Goal: Task Accomplishment & Management: Complete application form

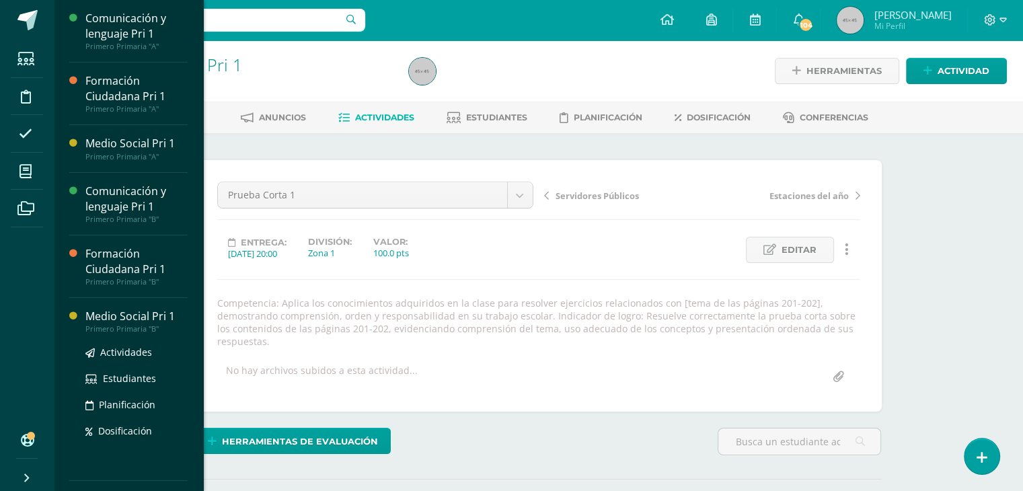
click at [119, 320] on div "Medio Social Pri 1" at bounding box center [136, 316] width 102 height 15
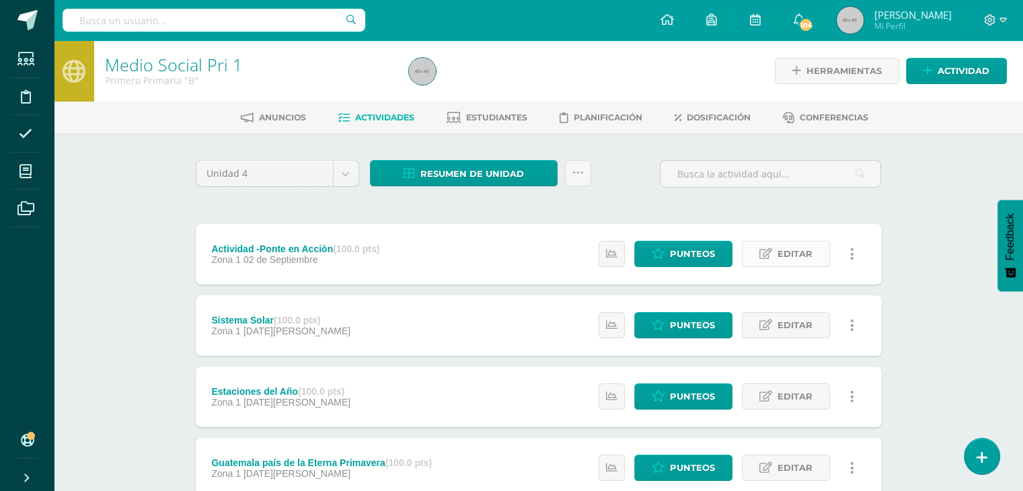
click at [796, 254] on span "Editar" at bounding box center [795, 253] width 35 height 25
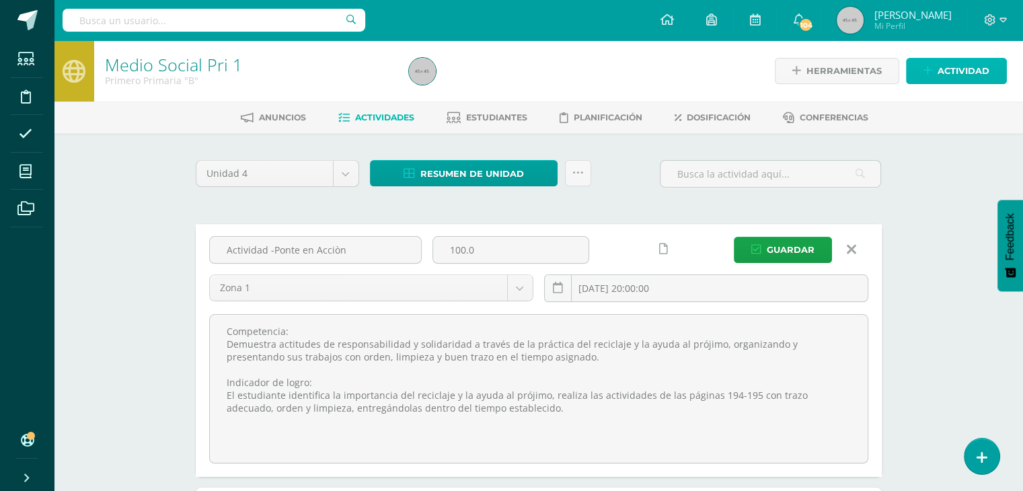
click at [958, 68] on span "Actividad" at bounding box center [964, 71] width 52 height 25
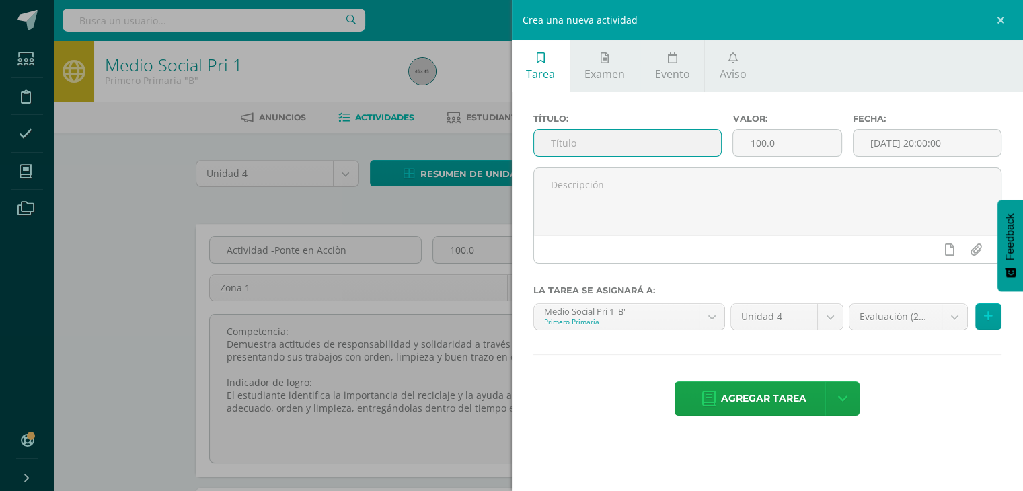
click at [587, 147] on input "text" at bounding box center [628, 143] width 188 height 26
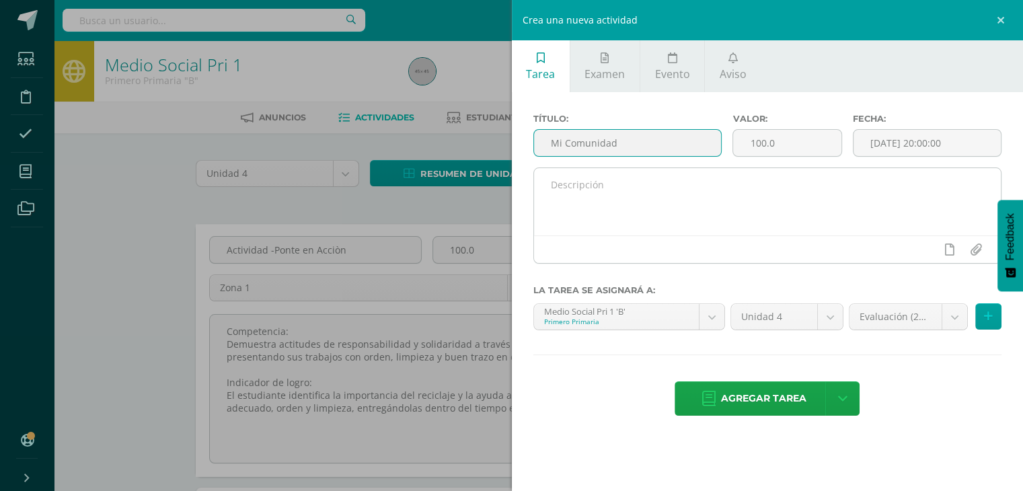
type input "Mi Comunidad"
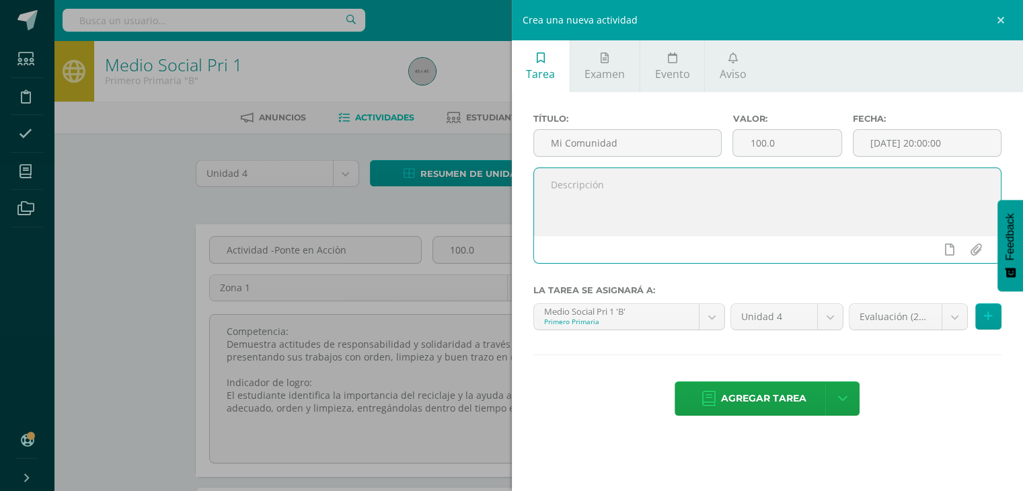
click at [548, 189] on textarea at bounding box center [768, 201] width 468 height 67
type textarea "Actividad: Libro de Convivencia páginas 172-172"
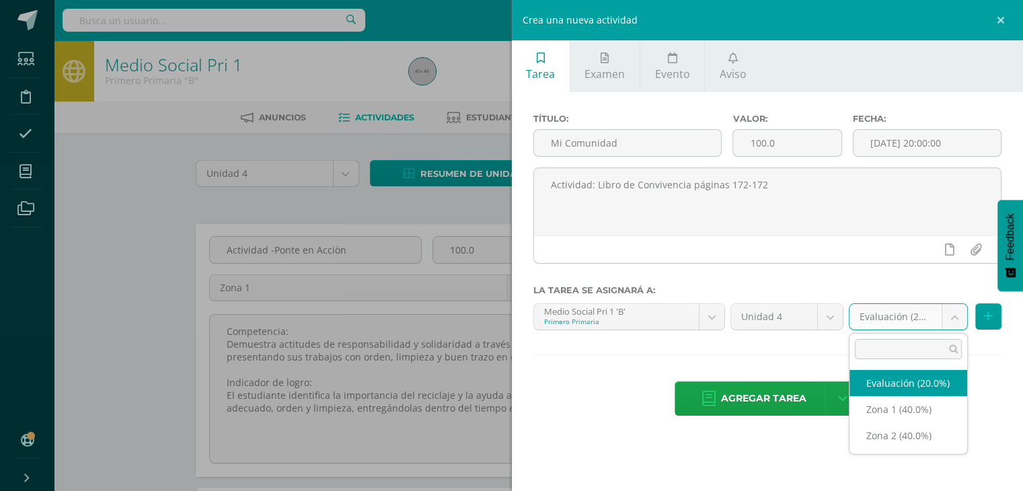
click at [962, 310] on body "Estudiantes Disciplina Asistencia Mis cursos Archivos Soporte Ayuda Reportar un…" at bounding box center [511, 390] width 1023 height 780
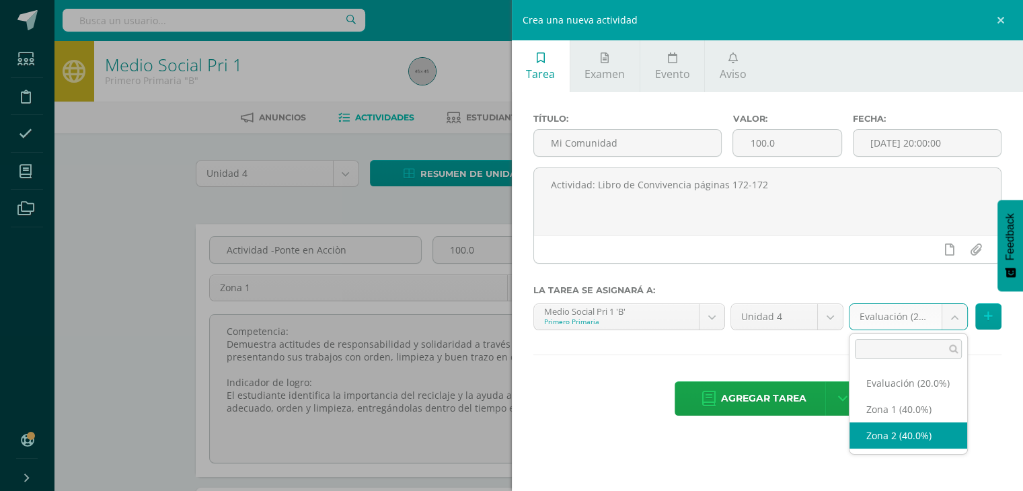
select select "31027"
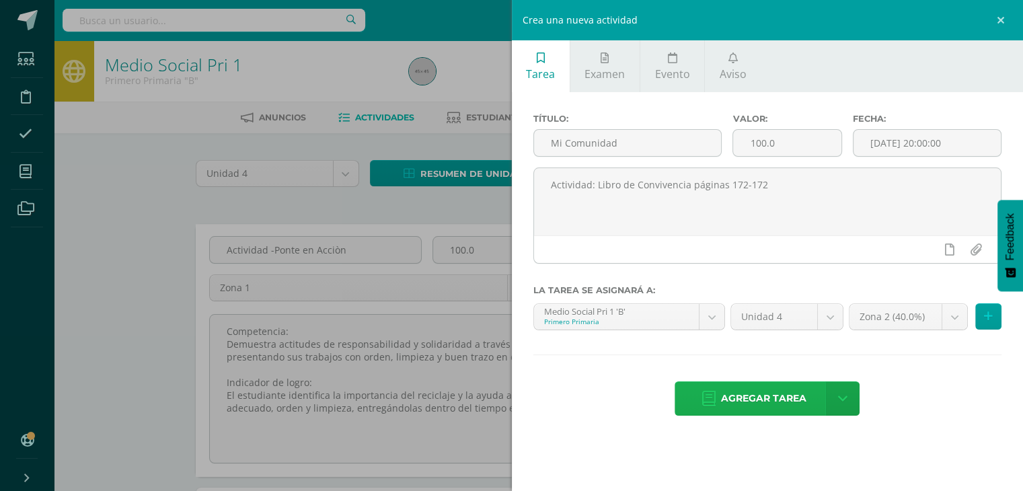
click at [767, 402] on span "Agregar tarea" at bounding box center [763, 398] width 85 height 33
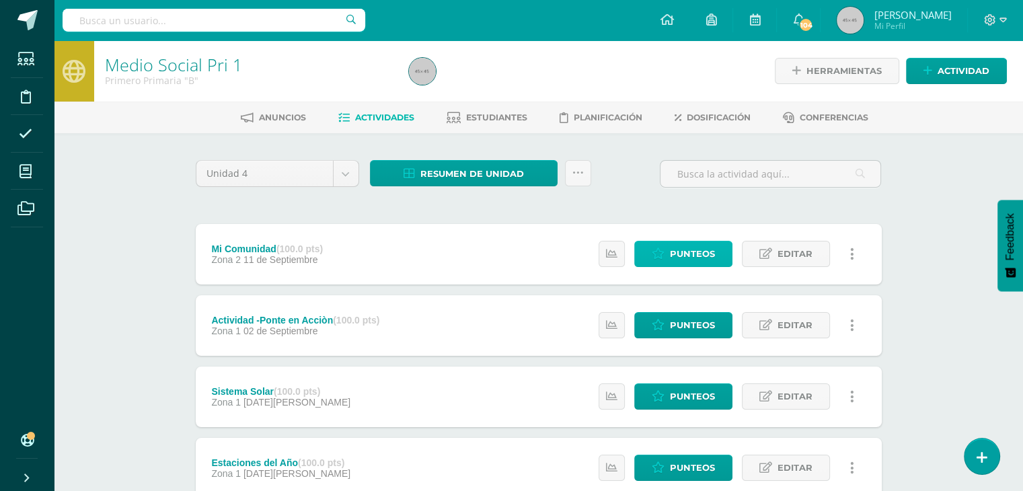
click at [678, 256] on span "Punteos" at bounding box center [692, 253] width 45 height 25
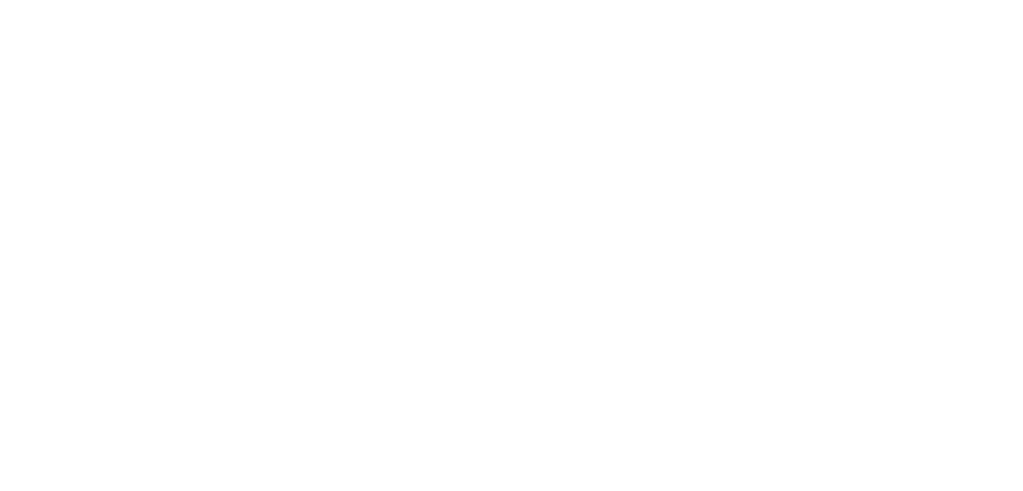
click at [0, 0] on html at bounding box center [0, 0] width 0 height 0
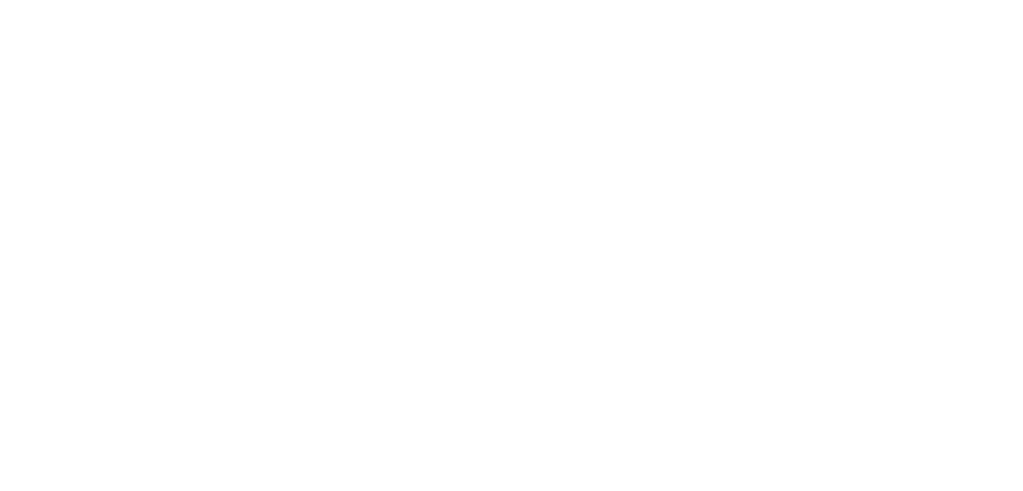
click at [0, 0] on html at bounding box center [0, 0] width 0 height 0
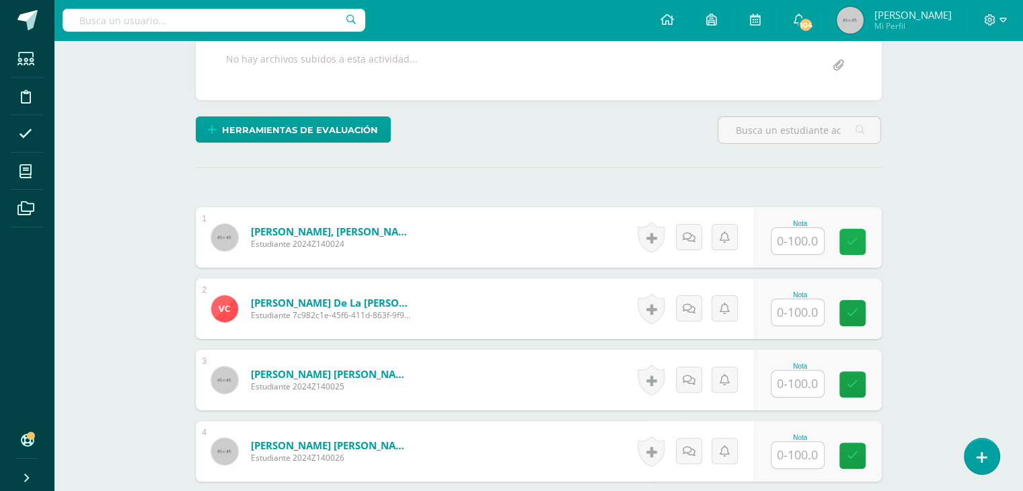
scroll to position [274, 0]
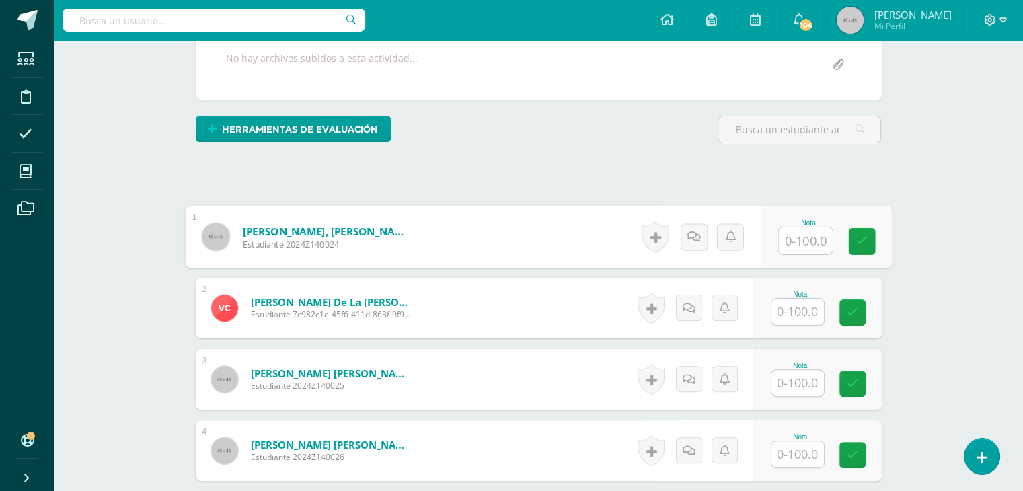
click at [800, 240] on input "text" at bounding box center [805, 240] width 54 height 27
type input "100"
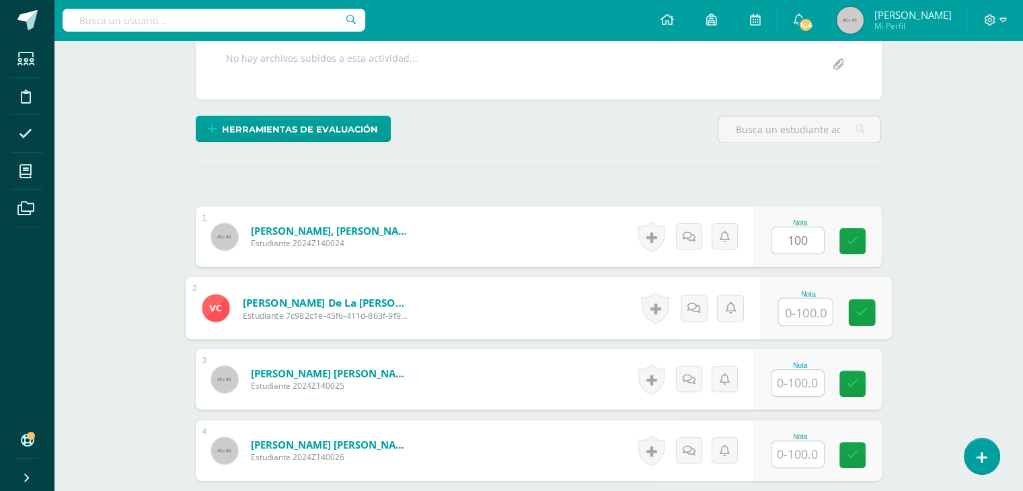
click at [800, 310] on input "text" at bounding box center [805, 312] width 54 height 27
type input "100"
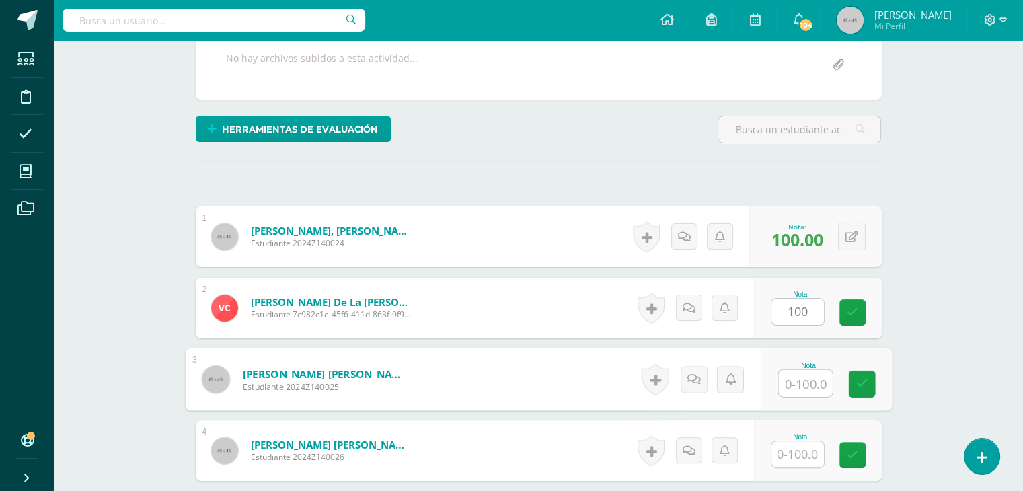
click at [796, 379] on input "text" at bounding box center [805, 383] width 54 height 27
type input "100"
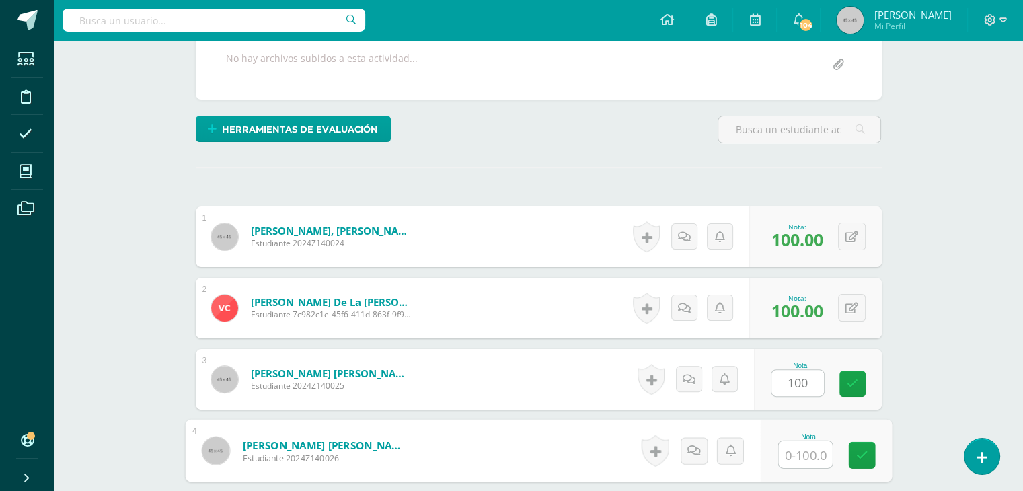
click at [800, 463] on input "text" at bounding box center [805, 454] width 54 height 27
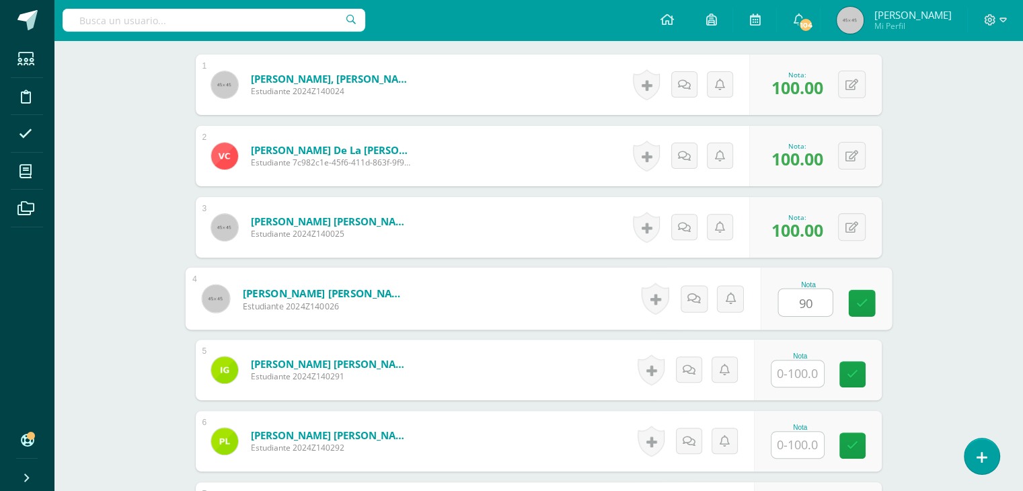
scroll to position [533, 0]
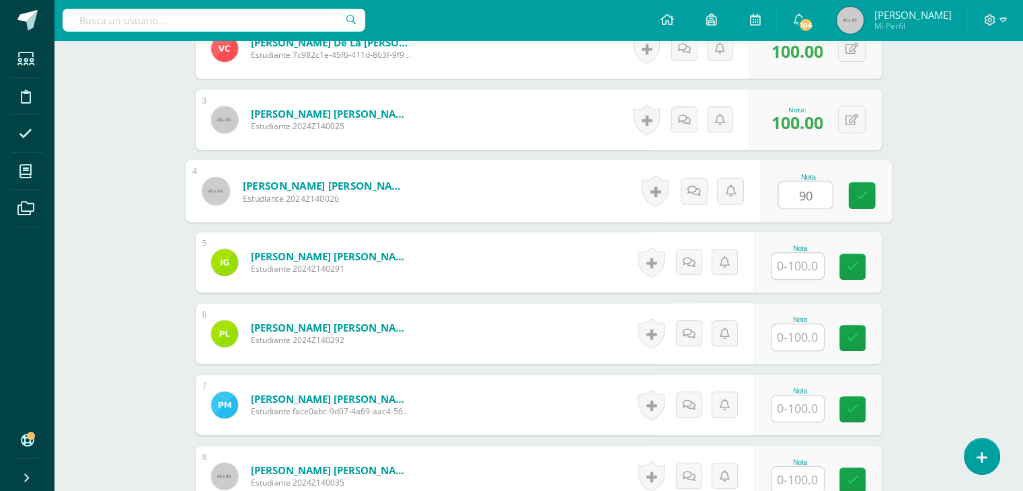
type input "90"
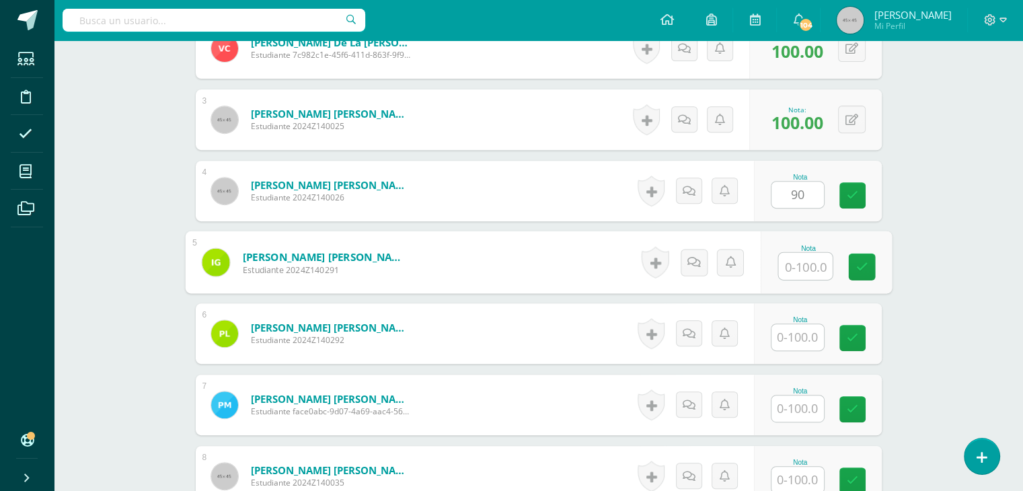
click at [794, 270] on input "text" at bounding box center [805, 266] width 54 height 27
type input "80"
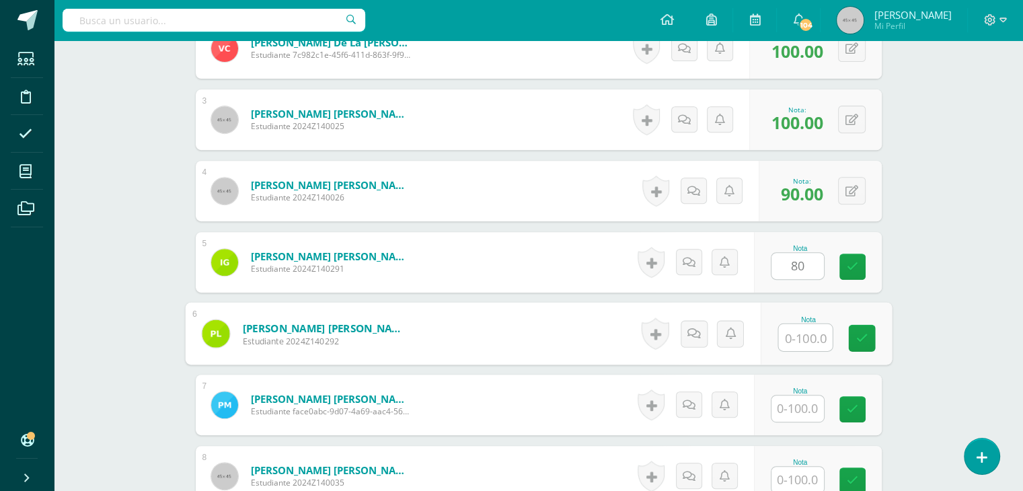
click at [794, 337] on input "text" at bounding box center [805, 337] width 54 height 27
type input "0"
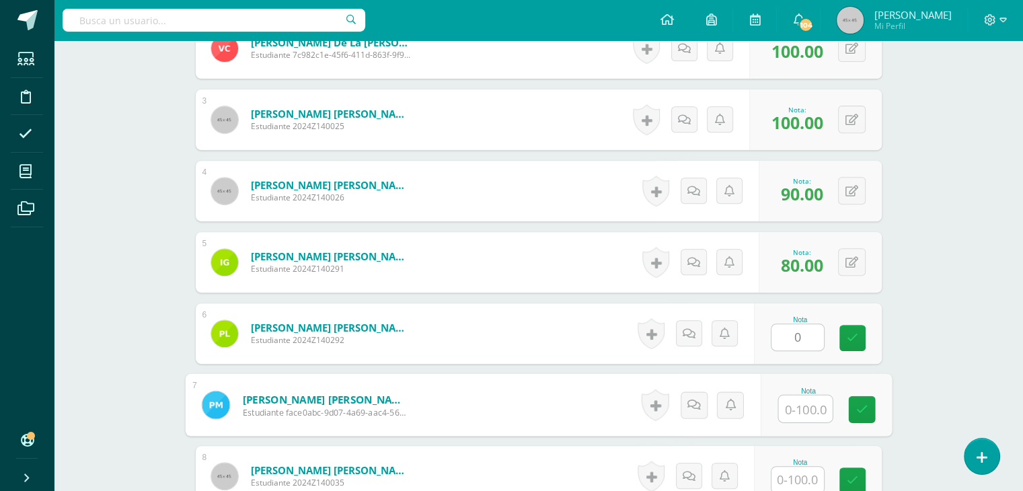
click at [796, 406] on input "text" at bounding box center [805, 409] width 54 height 27
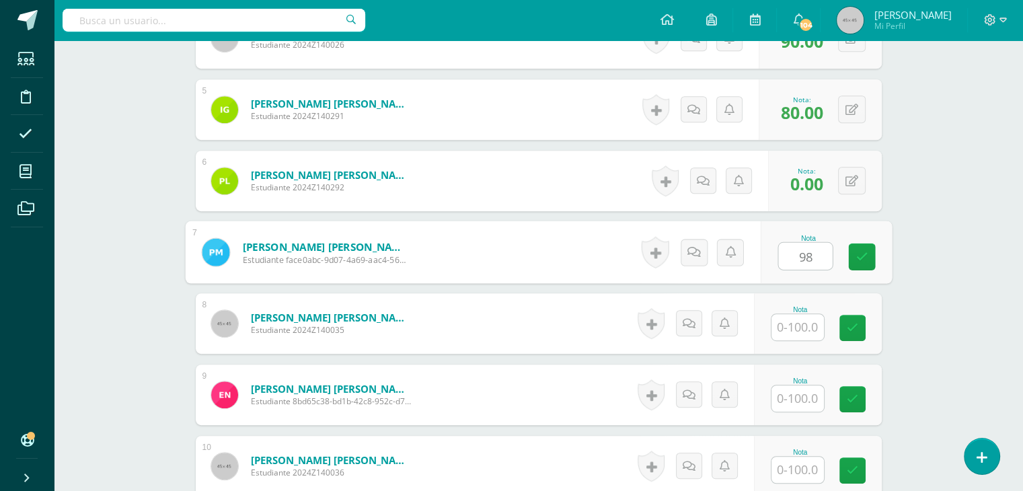
scroll to position [713, 0]
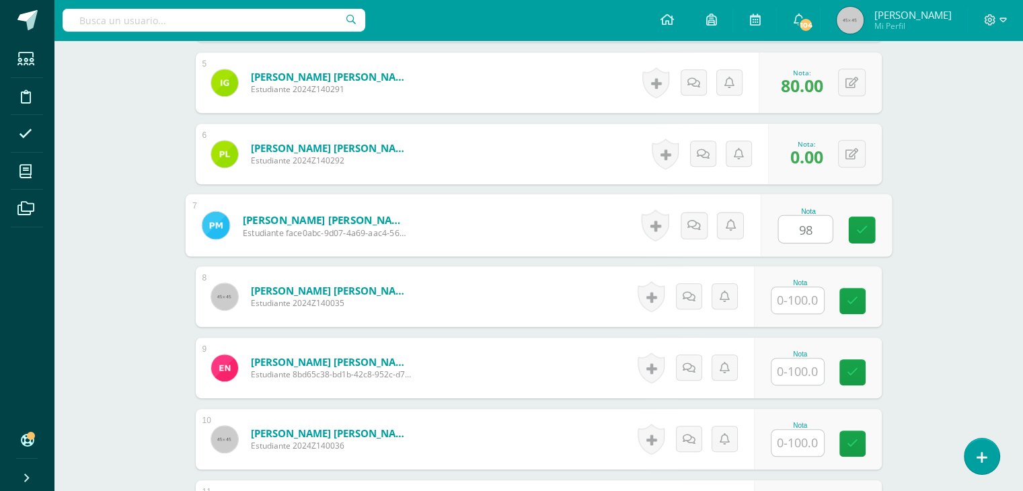
type input "98"
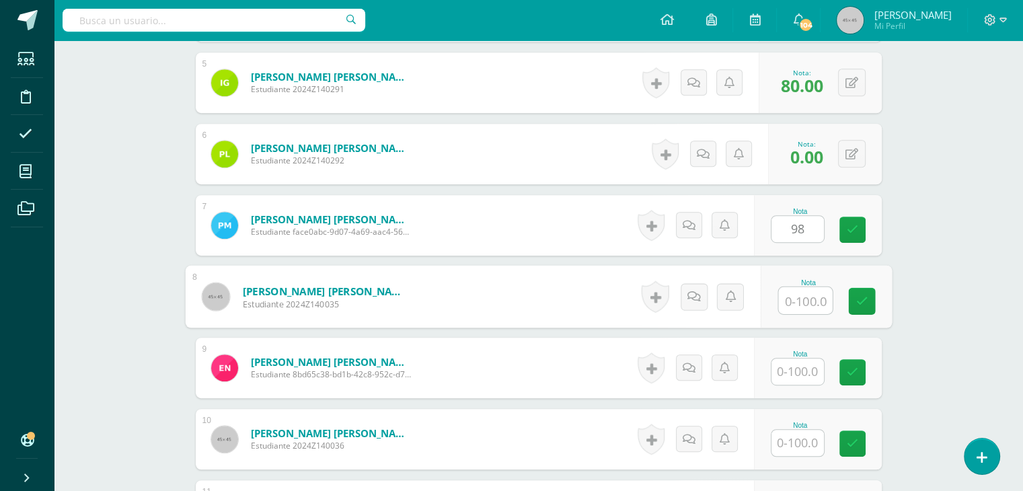
click at [804, 297] on input "text" at bounding box center [805, 300] width 54 height 27
type input "100"
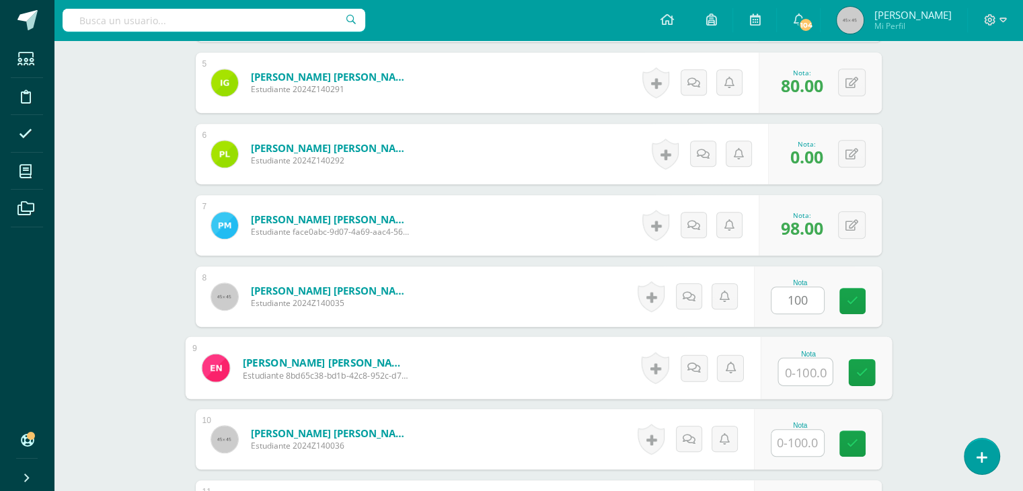
click at [790, 374] on input "text" at bounding box center [805, 372] width 54 height 27
type input "100"
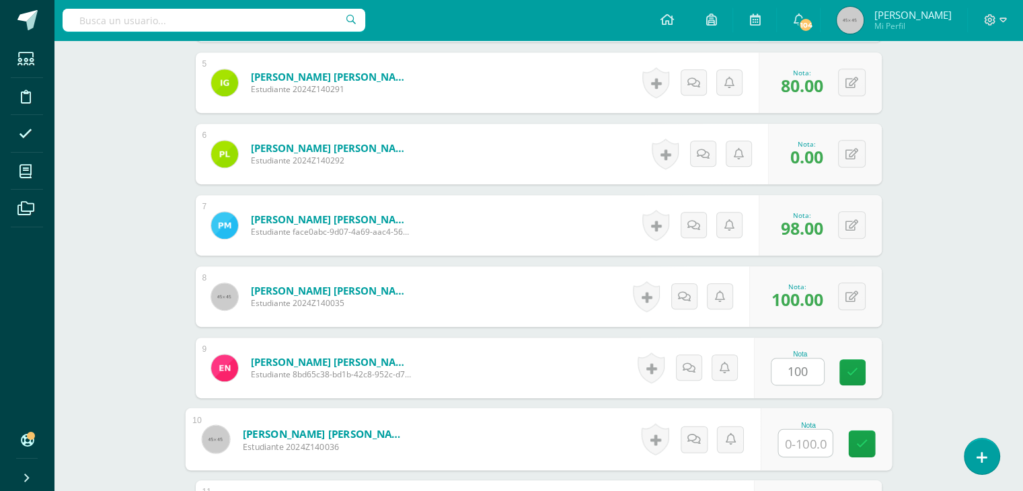
click at [790, 445] on input "text" at bounding box center [805, 443] width 54 height 27
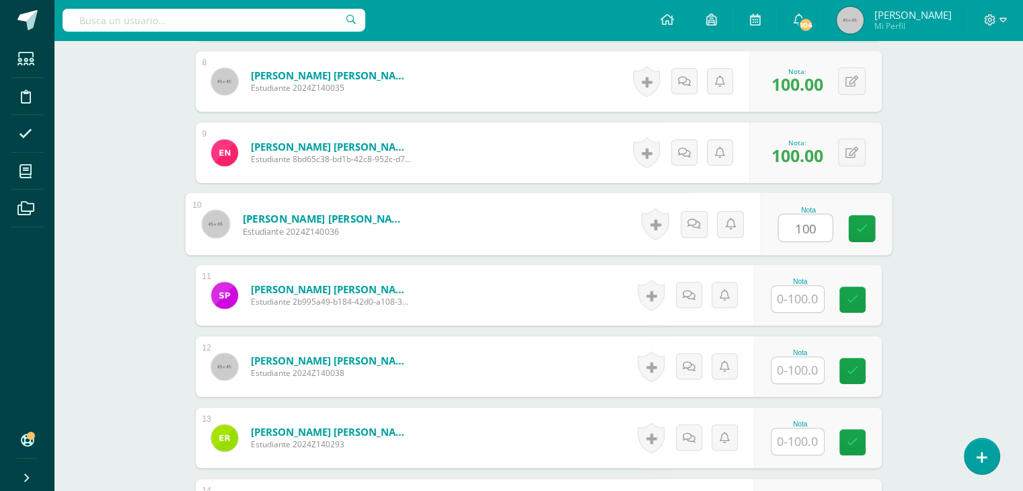
scroll to position [946, 0]
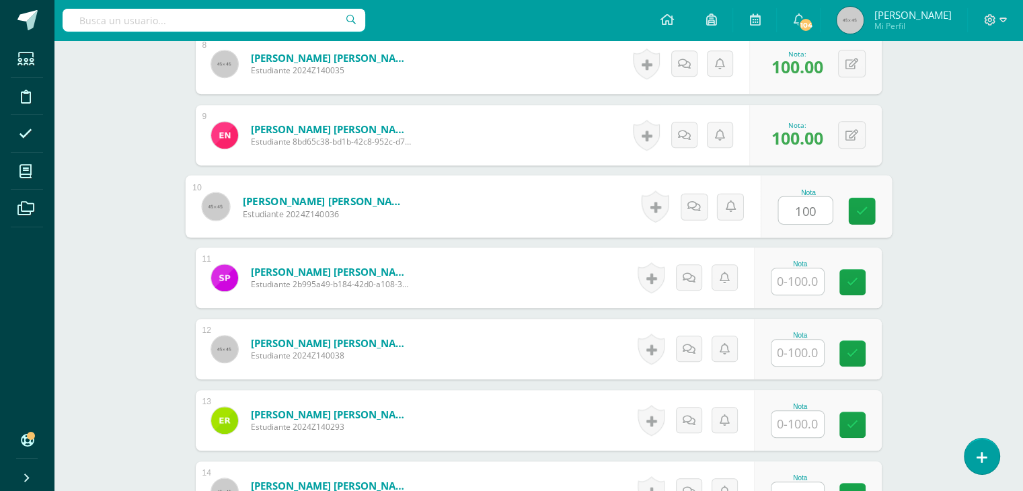
type input "100"
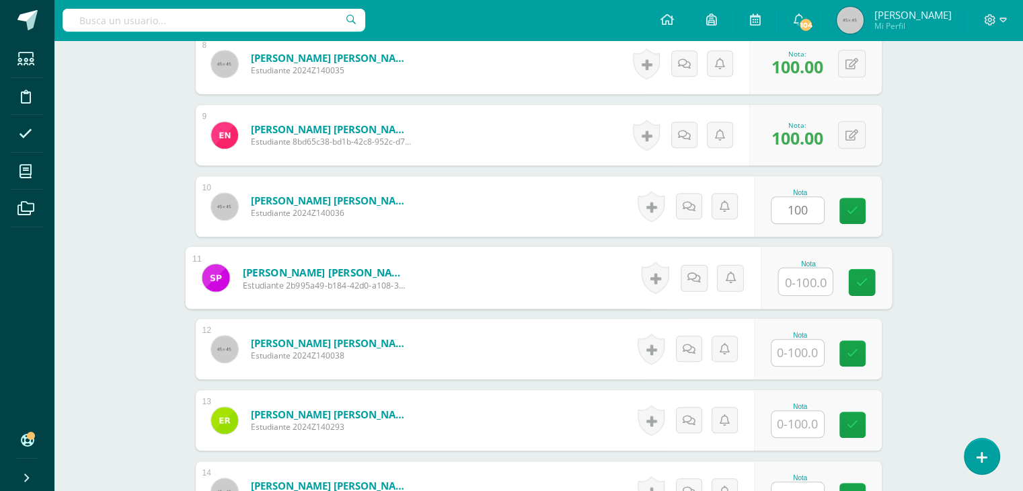
click at [794, 283] on input "text" at bounding box center [805, 281] width 54 height 27
type input "100"
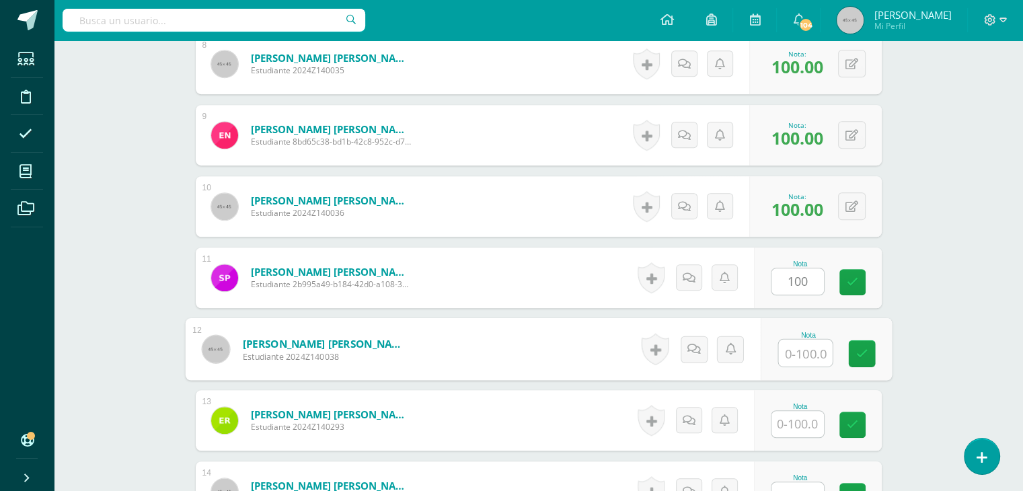
click at [786, 357] on input "text" at bounding box center [805, 353] width 54 height 27
type input "98"
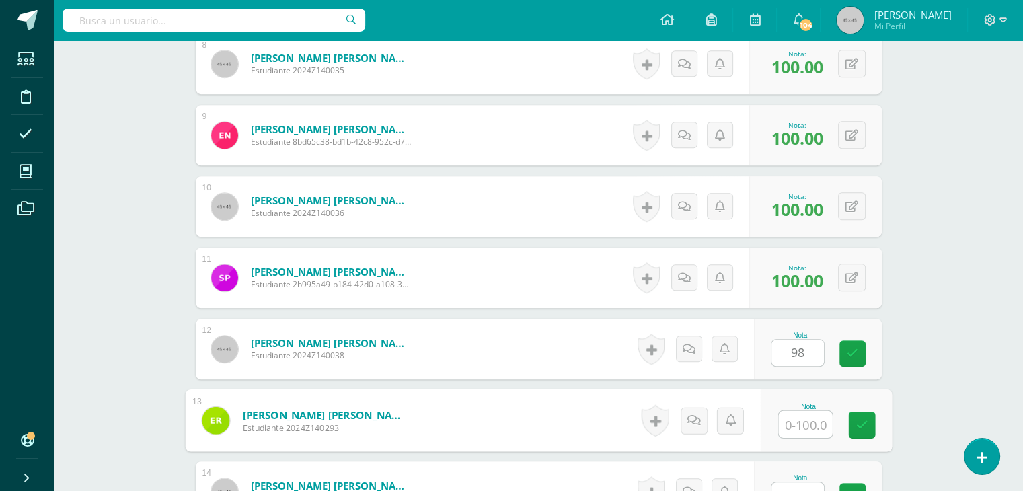
click at [802, 420] on input "text" at bounding box center [805, 424] width 54 height 27
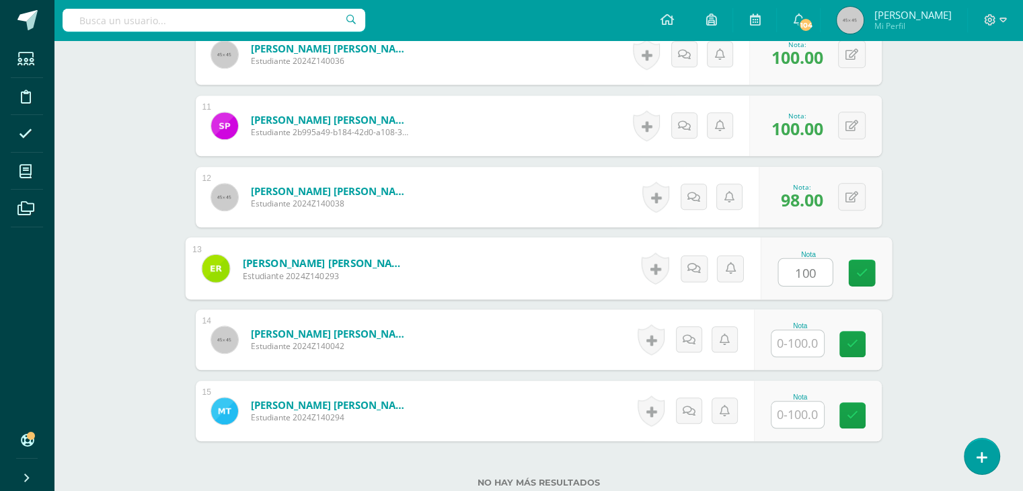
scroll to position [1152, 0]
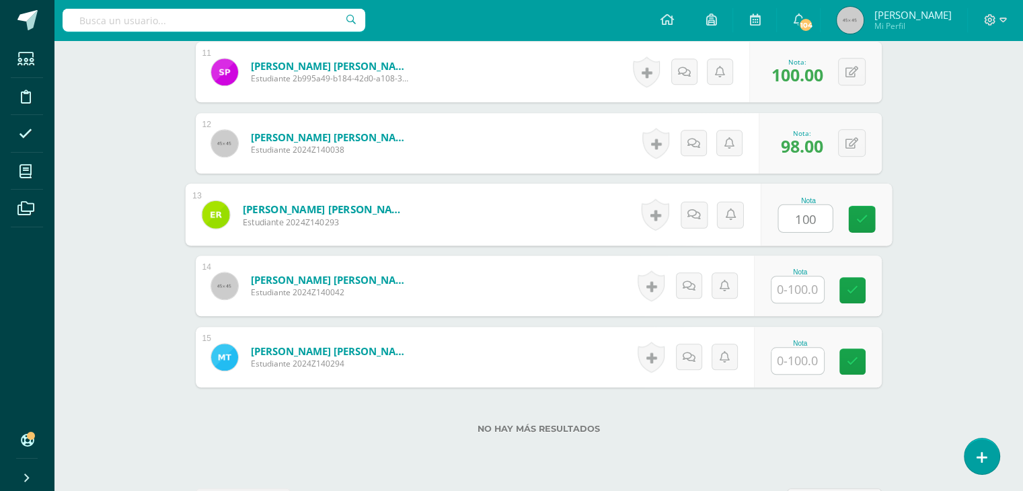
type input "100"
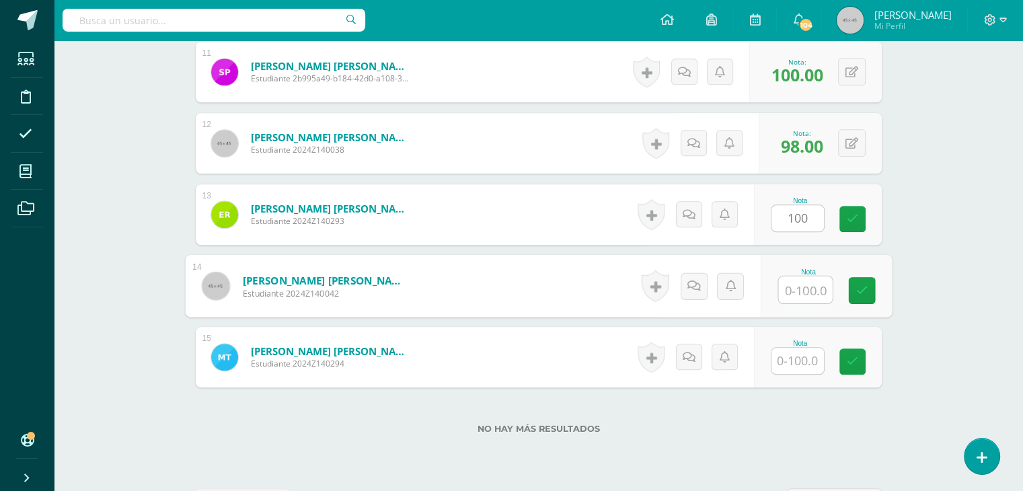
click at [793, 291] on input "text" at bounding box center [805, 289] width 54 height 27
type input "100"
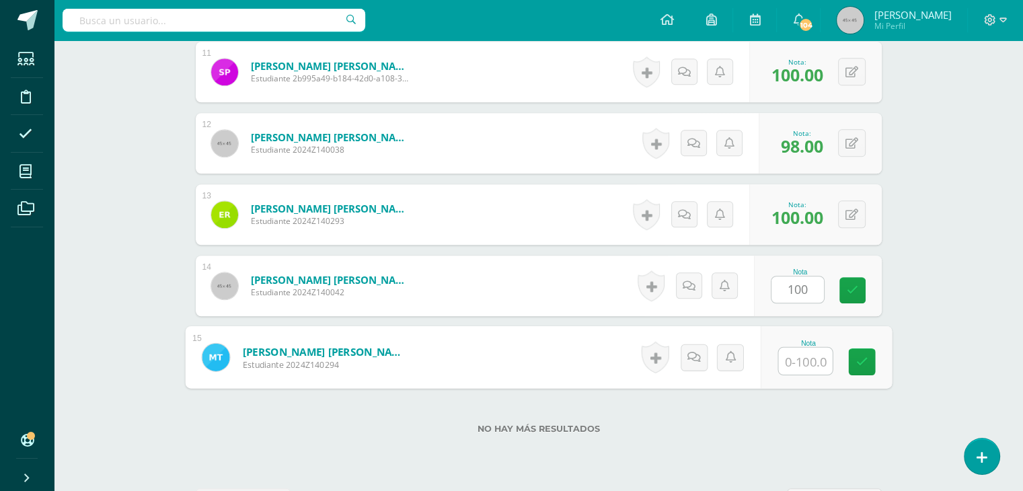
click at [778, 358] on input "text" at bounding box center [805, 361] width 54 height 27
type input "98"
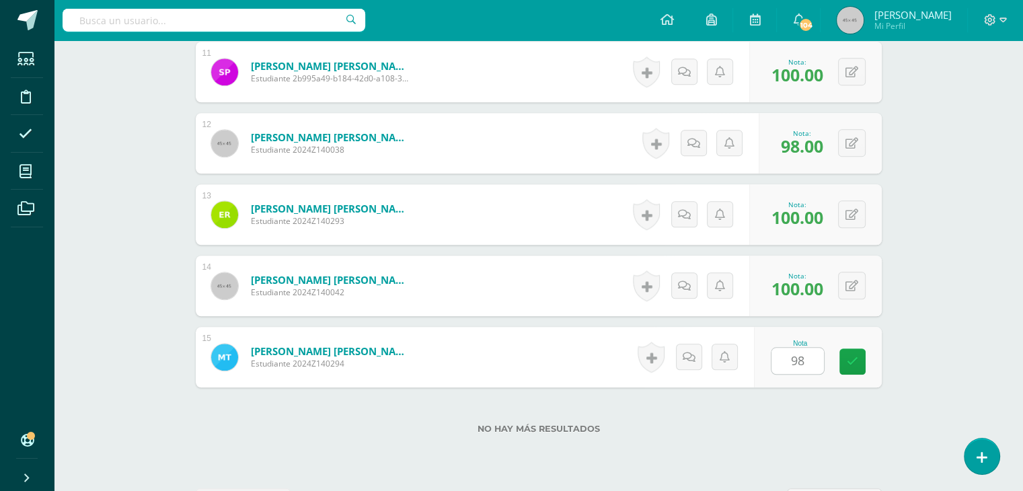
click at [819, 420] on div "No hay más resultados" at bounding box center [539, 418] width 686 height 63
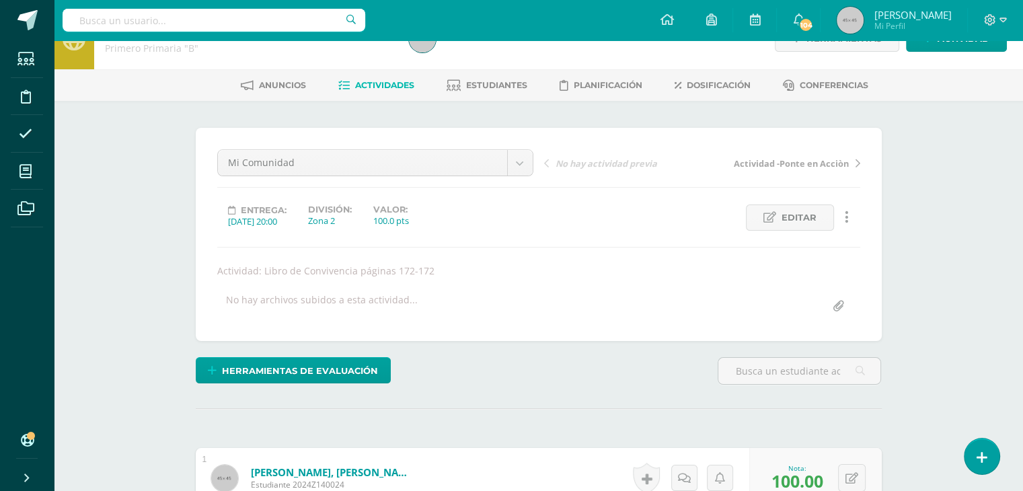
scroll to position [0, 0]
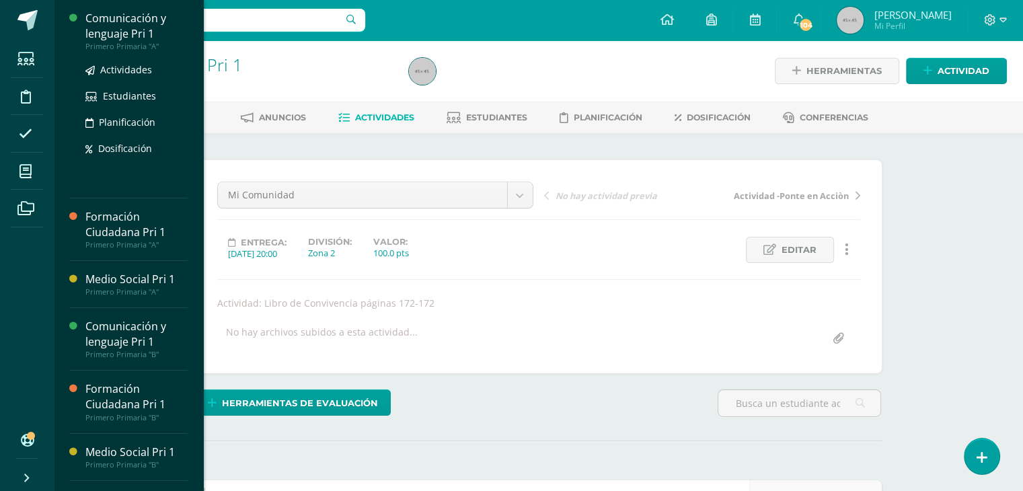
click at [129, 21] on div "Comunicación y lenguaje Pri 1" at bounding box center [136, 26] width 102 height 31
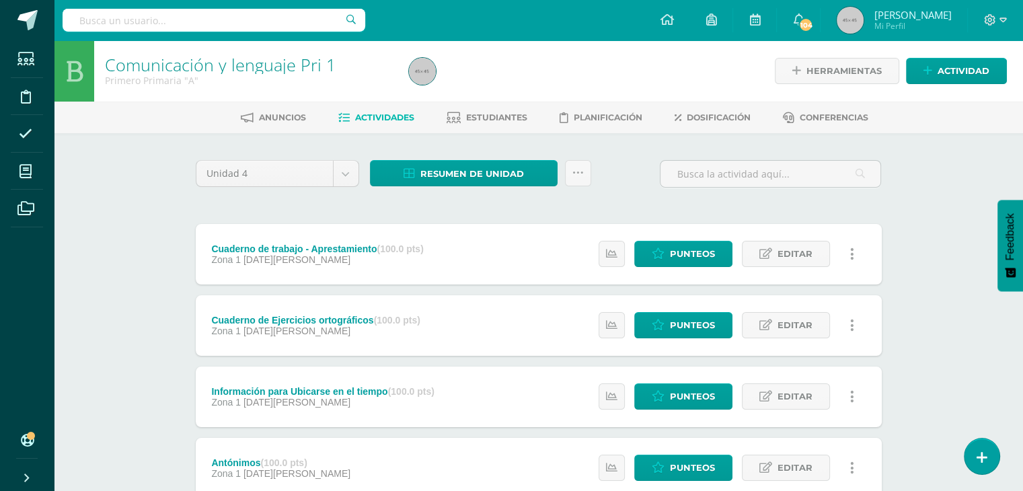
click at [334, 396] on div "Información para Ubicarse en el tiempo (100.0 pts)" at bounding box center [322, 391] width 223 height 11
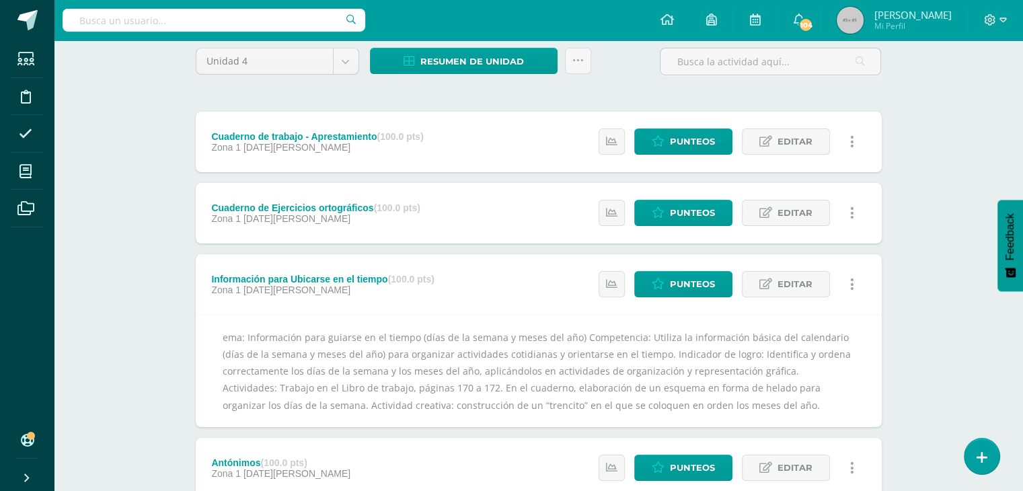
scroll to position [116, 0]
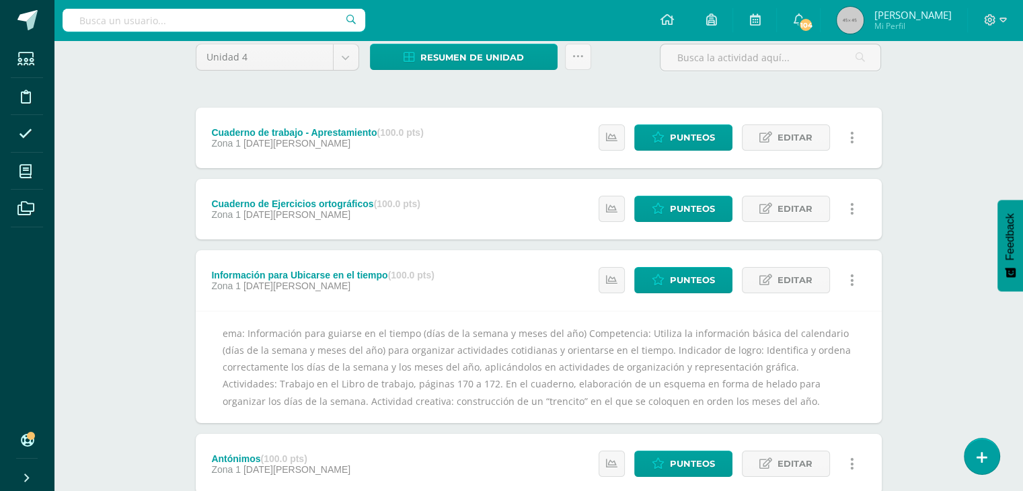
click at [251, 454] on div "Antónimos (100.0 pts)" at bounding box center [280, 458] width 139 height 11
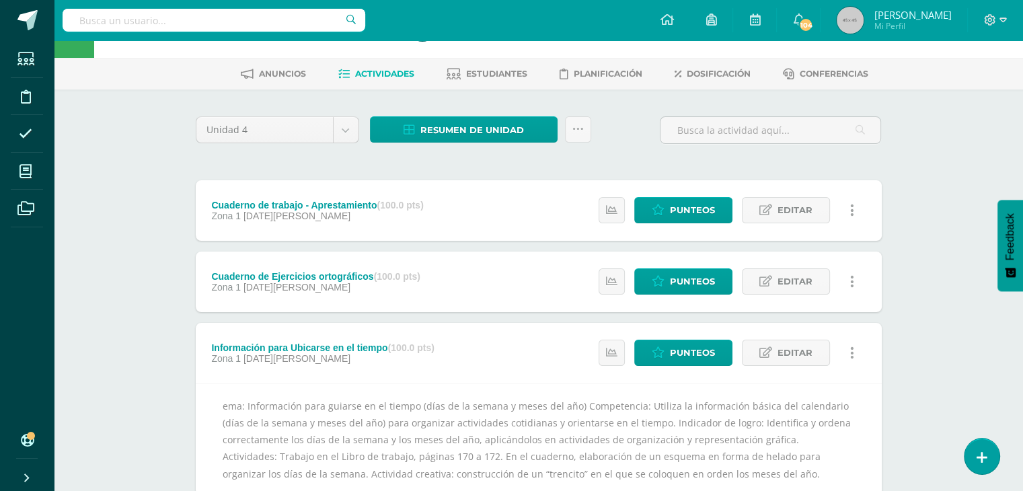
scroll to position [0, 0]
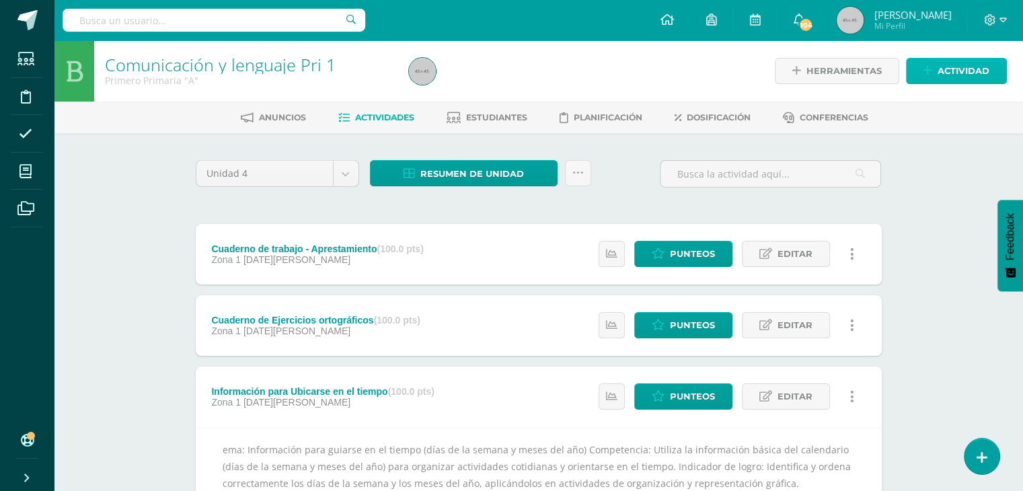
click at [963, 74] on span "Actividad" at bounding box center [964, 71] width 52 height 25
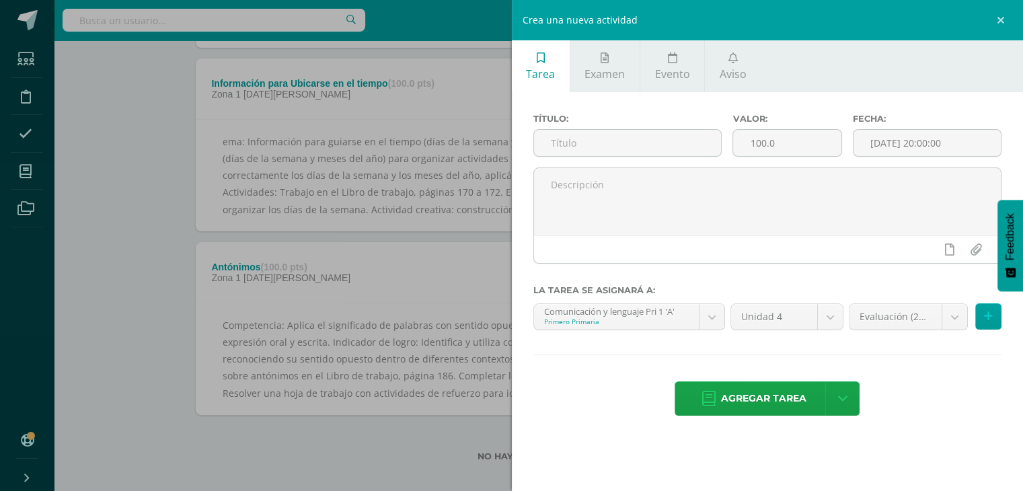
scroll to position [322, 0]
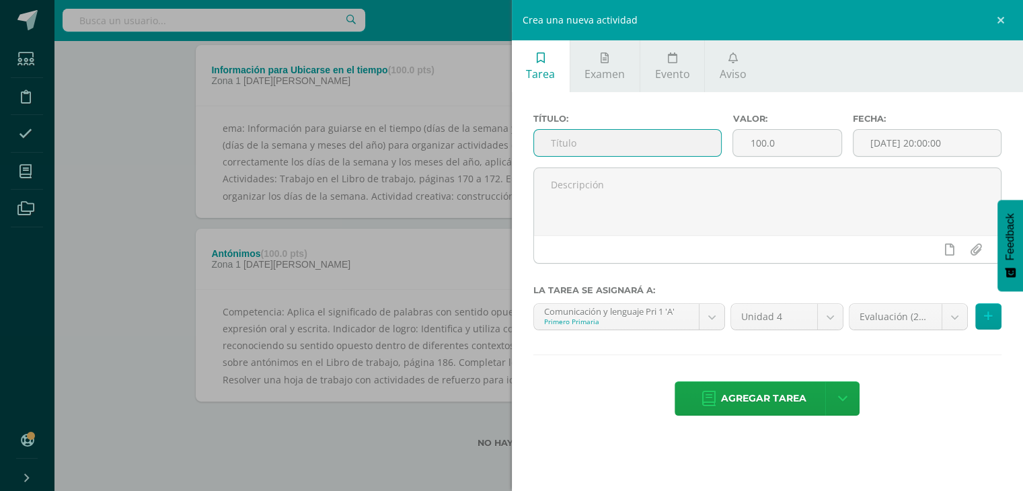
click at [592, 149] on input "text" at bounding box center [628, 143] width 188 height 26
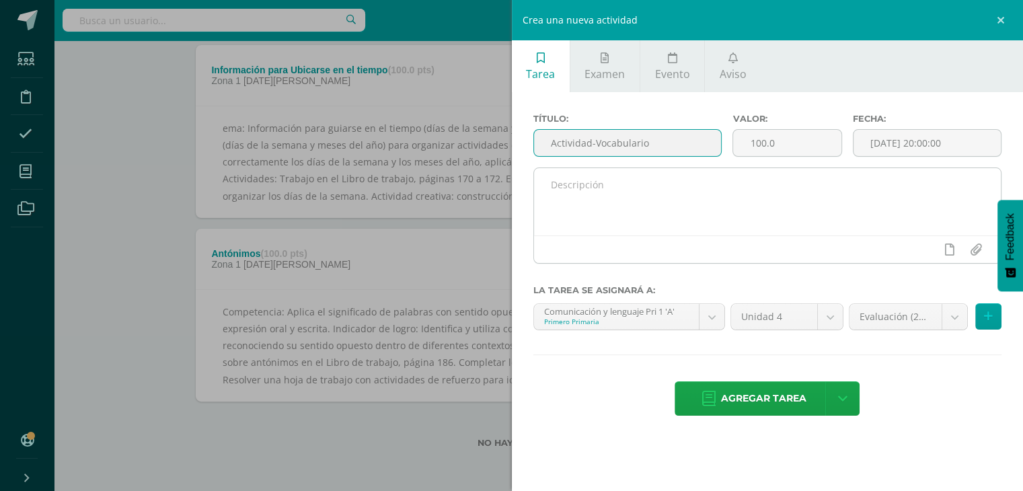
type input "Actividad-Vocabulario"
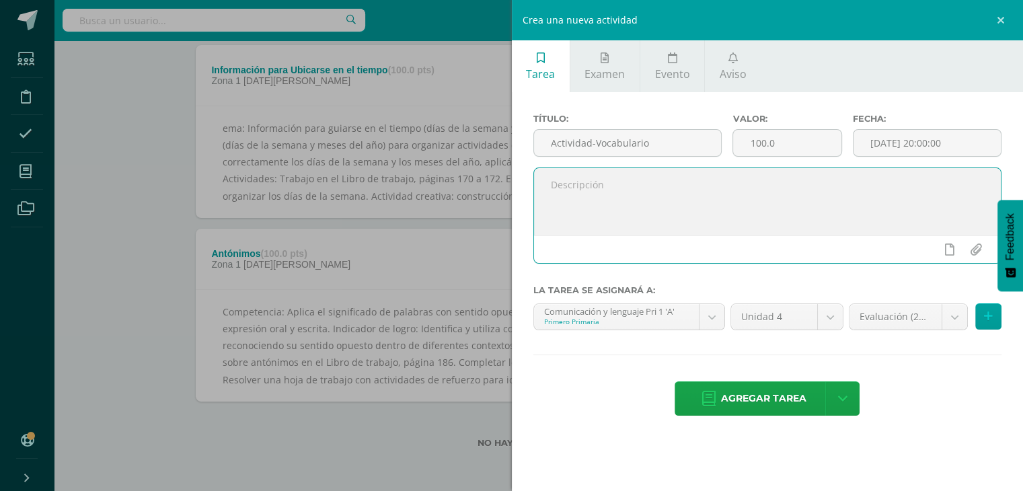
click at [601, 187] on textarea at bounding box center [768, 201] width 468 height 67
type textarea "Trabajar las actividades de las páginas 198-199"
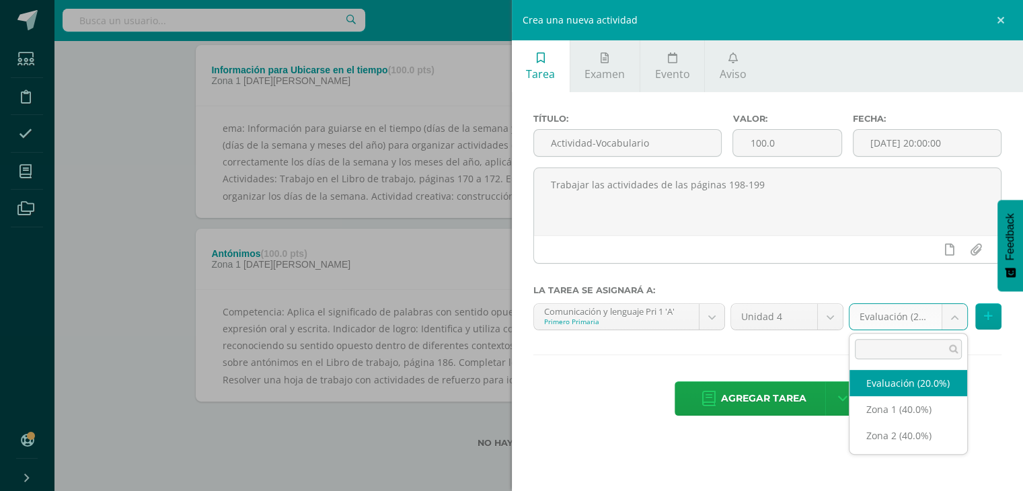
click at [962, 314] on body "Estudiantes Disciplina Asistencia Mis cursos Archivos Soporte Ayuda Reportar un…" at bounding box center [511, 84] width 1023 height 813
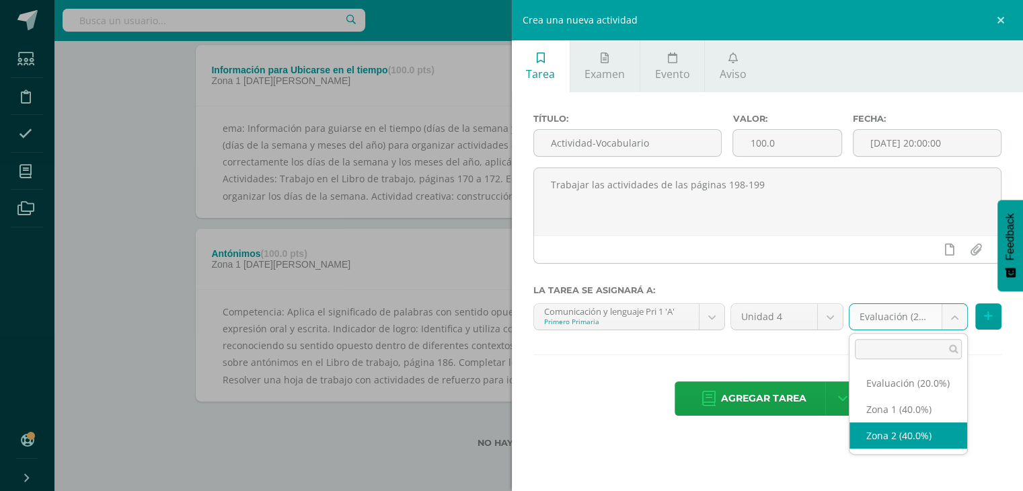
select select "31017"
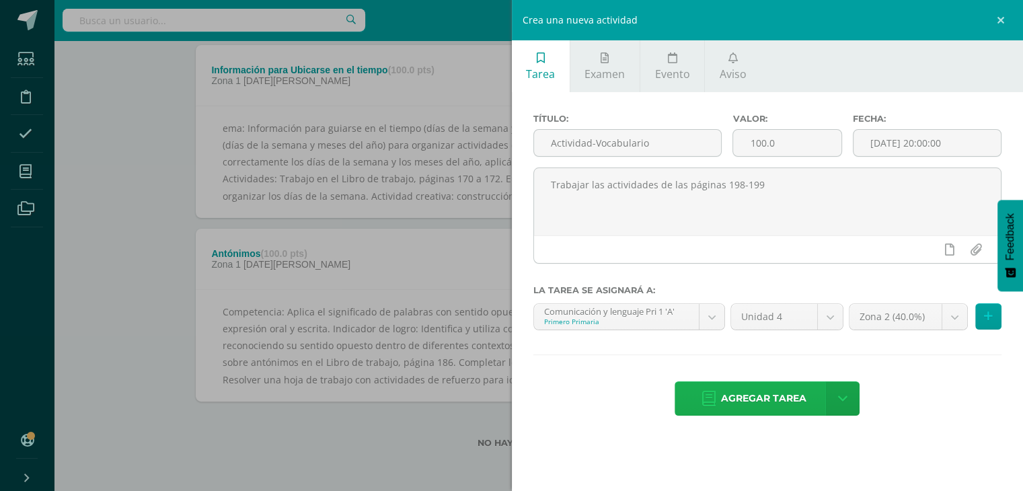
click at [764, 400] on span "Agregar tarea" at bounding box center [763, 398] width 85 height 33
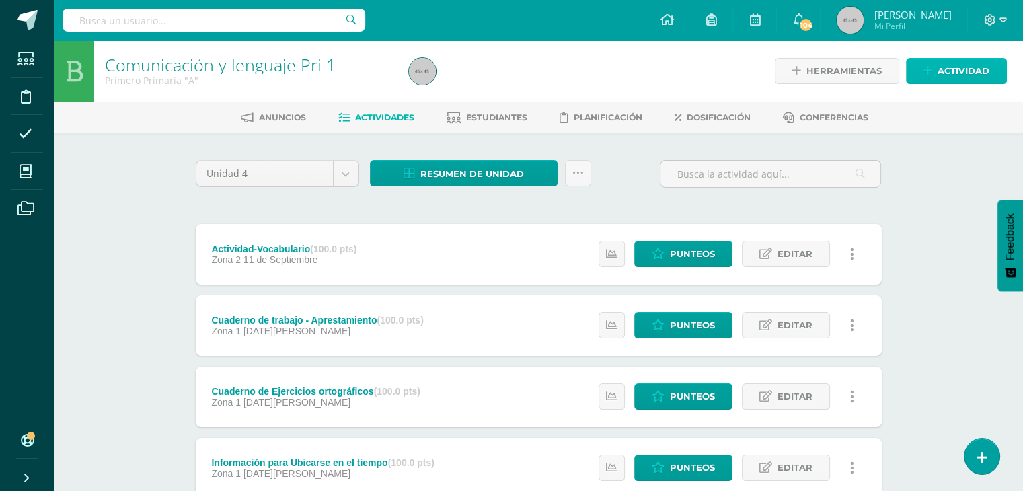
click at [931, 76] on icon at bounding box center [928, 70] width 9 height 11
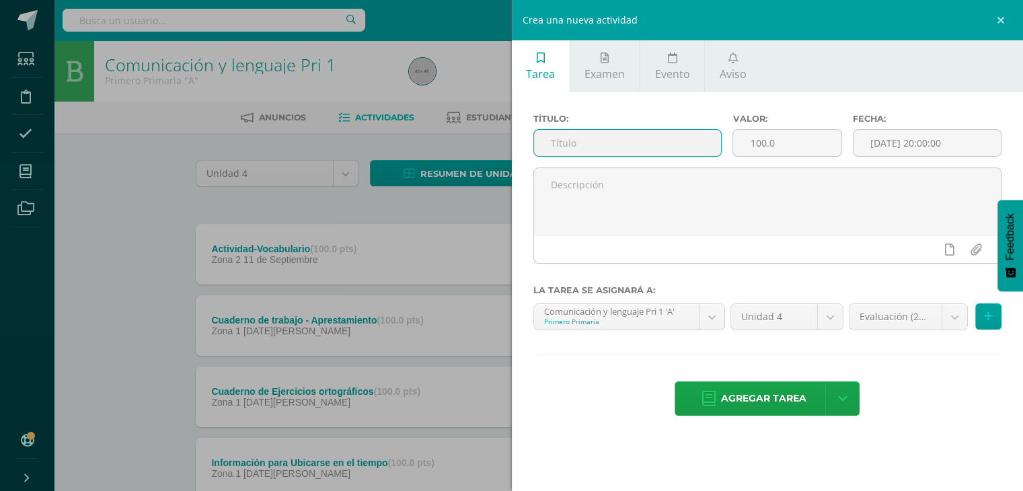
click at [658, 139] on input "text" at bounding box center [628, 143] width 188 height 26
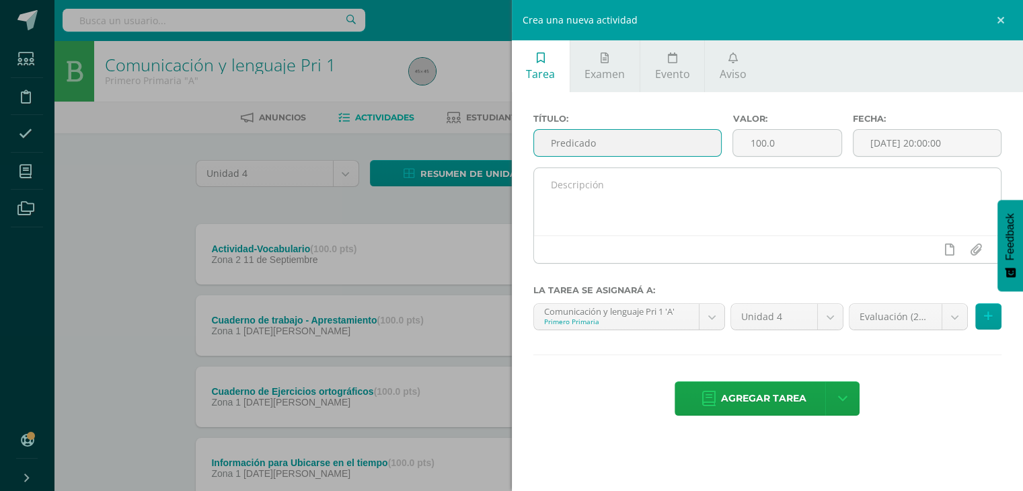
type input "Predicado"
click at [624, 180] on textarea at bounding box center [768, 201] width 468 height 67
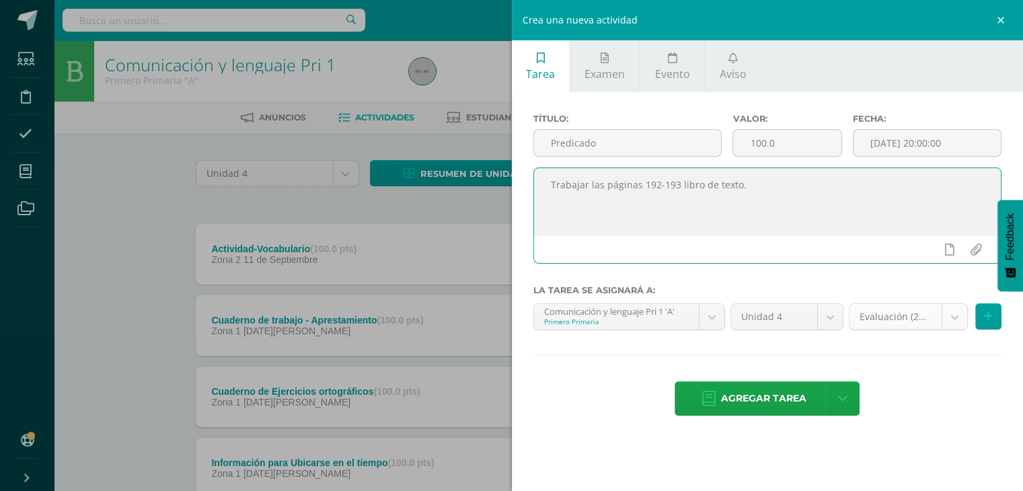
type textarea "Trabajar las páginas 192-193 libro de texto."
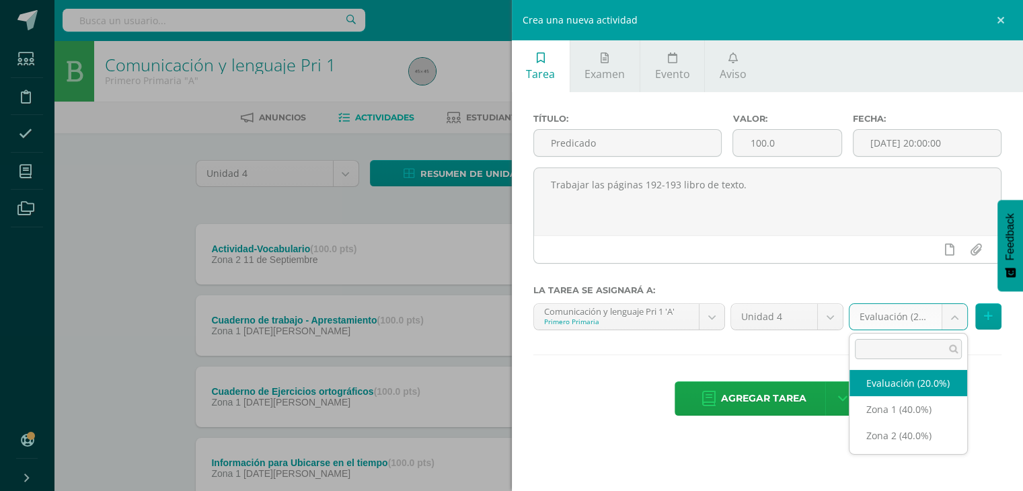
click at [955, 316] on body "Tarea asignada exitosamente Estudiantes Disciplina Asistencia Mis cursos Archiv…" at bounding box center [511, 329] width 1023 height 659
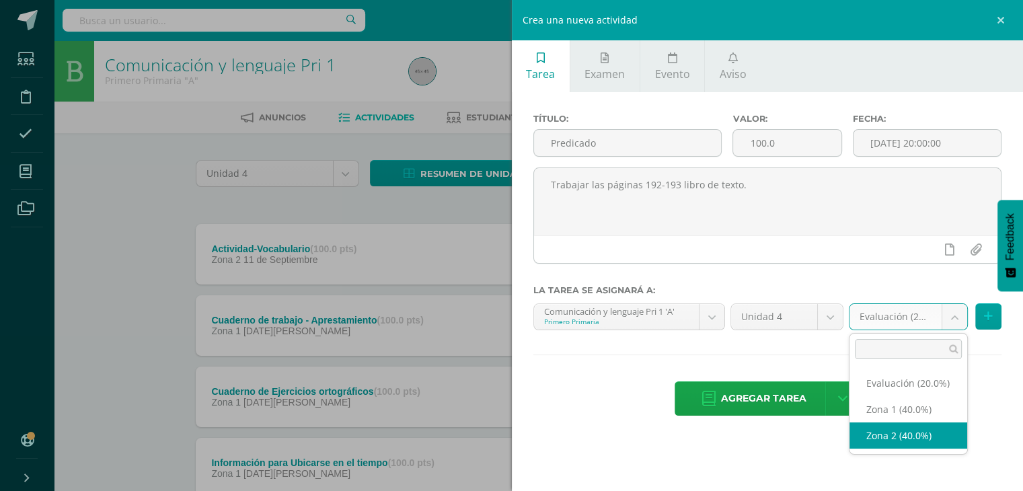
select select "31017"
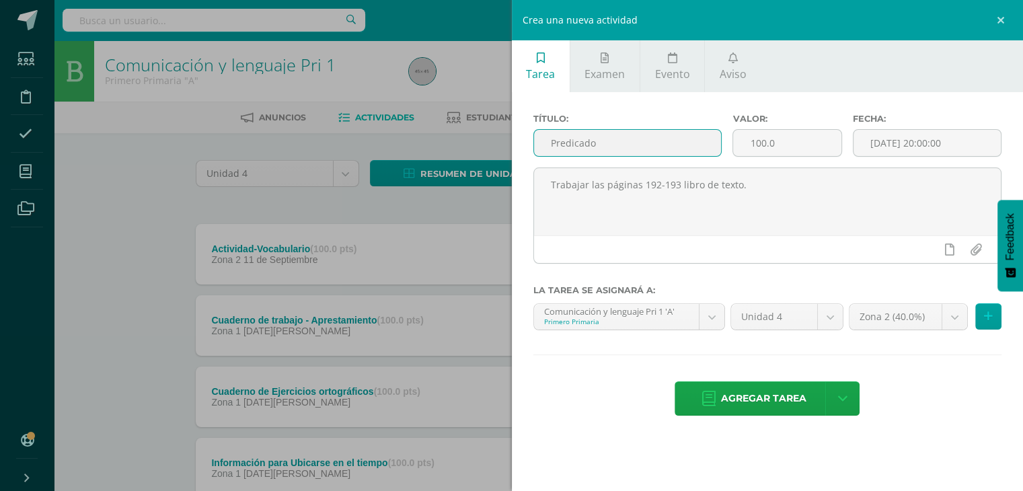
click at [606, 135] on input "Predicado" at bounding box center [628, 143] width 188 height 26
type input "Predicado: acciones de los protagonistas"
click at [872, 272] on div "Trabajar las páginas 192-193 libro de texto." at bounding box center [768, 220] width 480 height 107
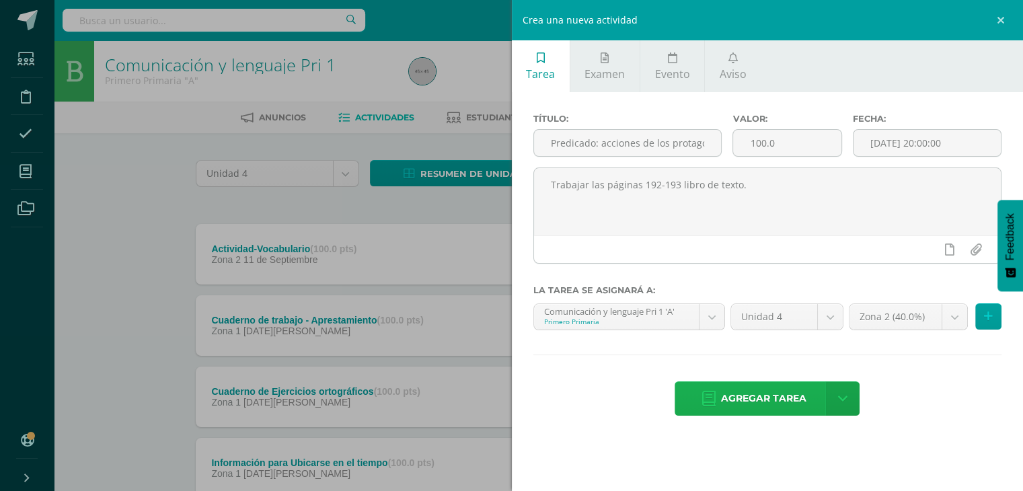
click at [737, 396] on span "Agregar tarea" at bounding box center [763, 398] width 85 height 33
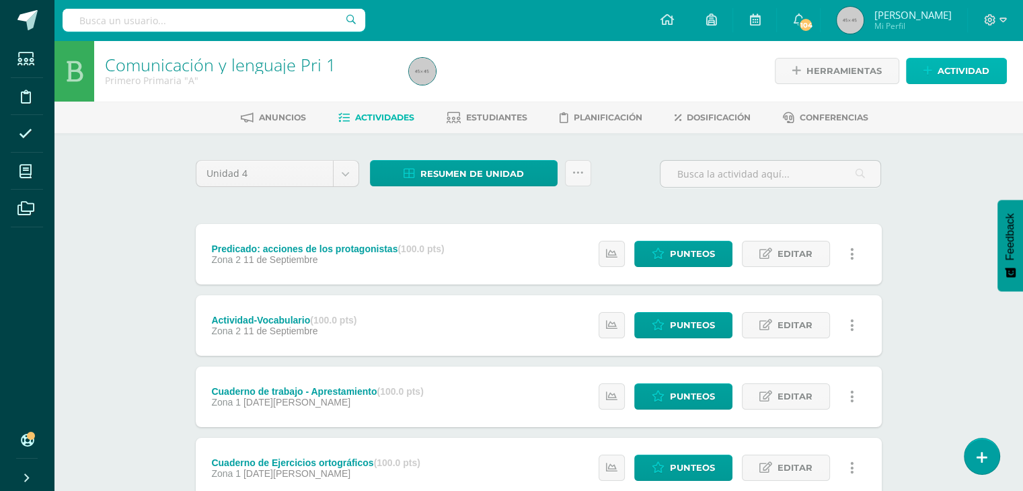
click at [949, 66] on span "Actividad" at bounding box center [964, 71] width 52 height 25
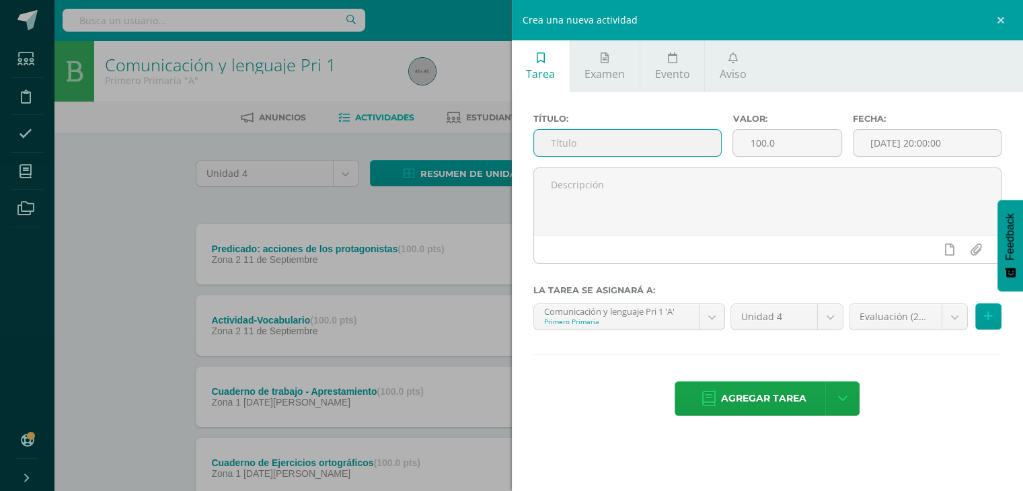
click at [581, 150] on input "text" at bounding box center [628, 143] width 188 height 26
click at [675, 141] on input "Sujeto: Los protagonistas en una o ración" at bounding box center [628, 143] width 188 height 26
click at [675, 139] on input "Sujeto: Los protagonistas en una ración" at bounding box center [628, 143] width 188 height 26
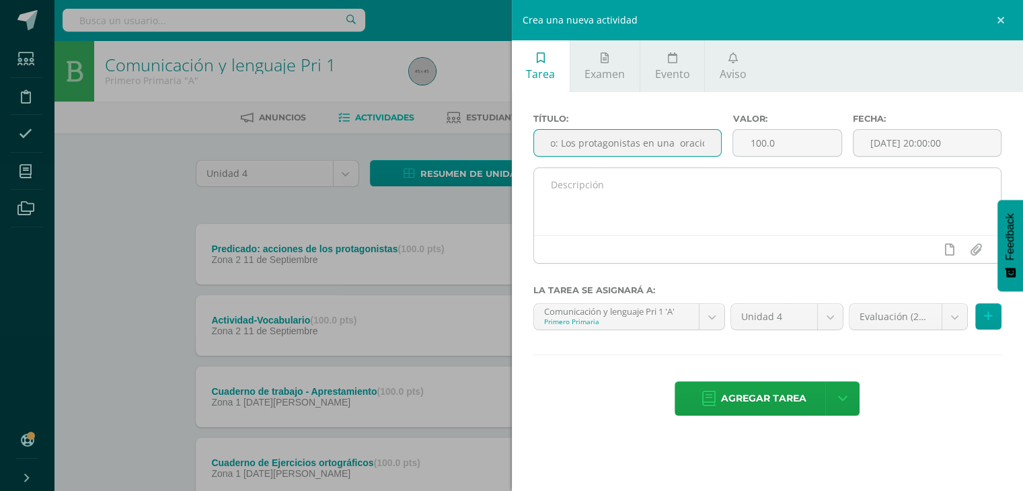
type input "Sujeto: Los protagonistas en una oración"
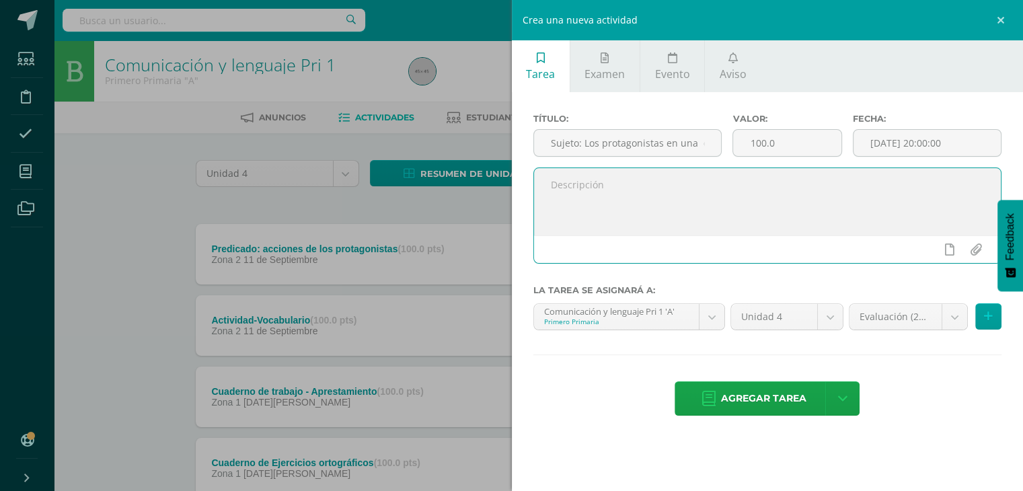
click at [667, 176] on textarea at bounding box center [768, 201] width 468 height 67
type textarea "Actividades a trabajar página 190-191"
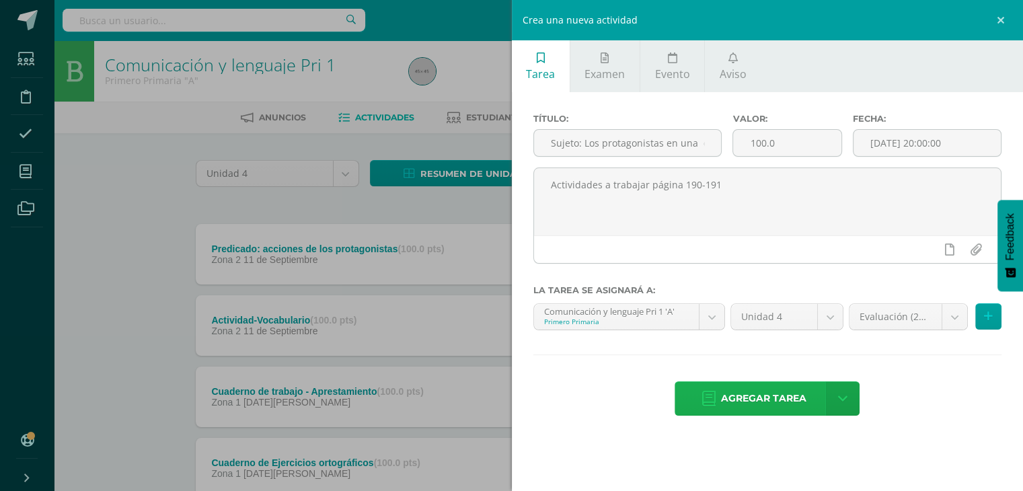
click at [758, 402] on span "Agregar tarea" at bounding box center [763, 398] width 85 height 33
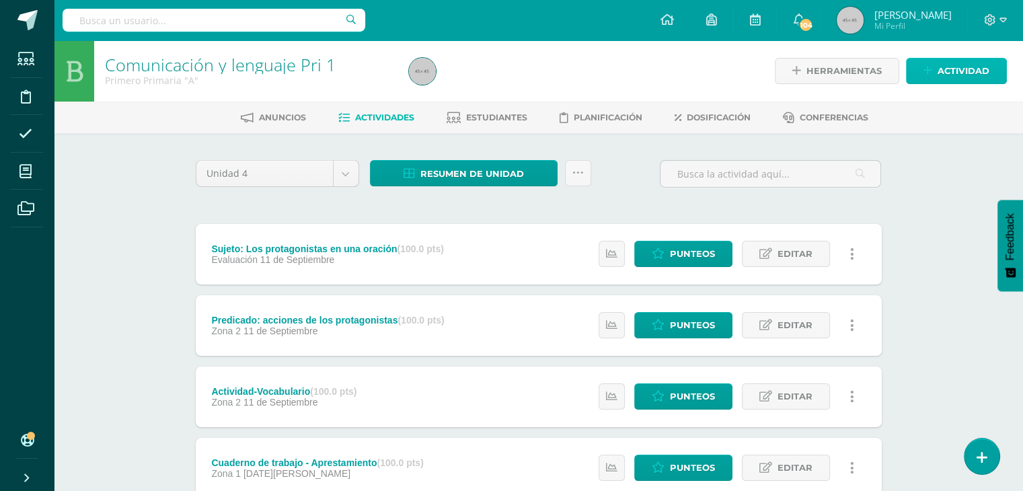
click at [979, 61] on span "Actividad" at bounding box center [964, 71] width 52 height 25
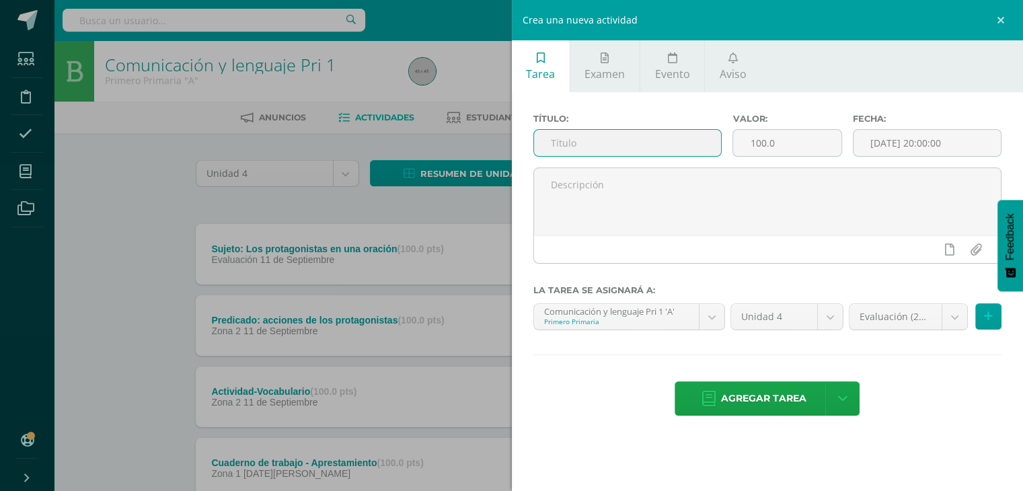
click at [663, 146] on input "text" at bounding box center [628, 143] width 188 height 26
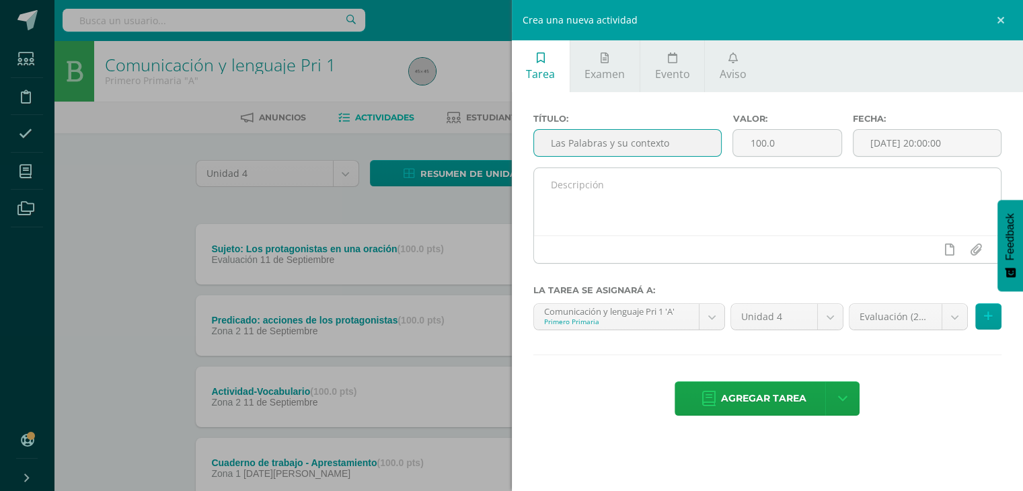
type input "Las Palabras y su contexto"
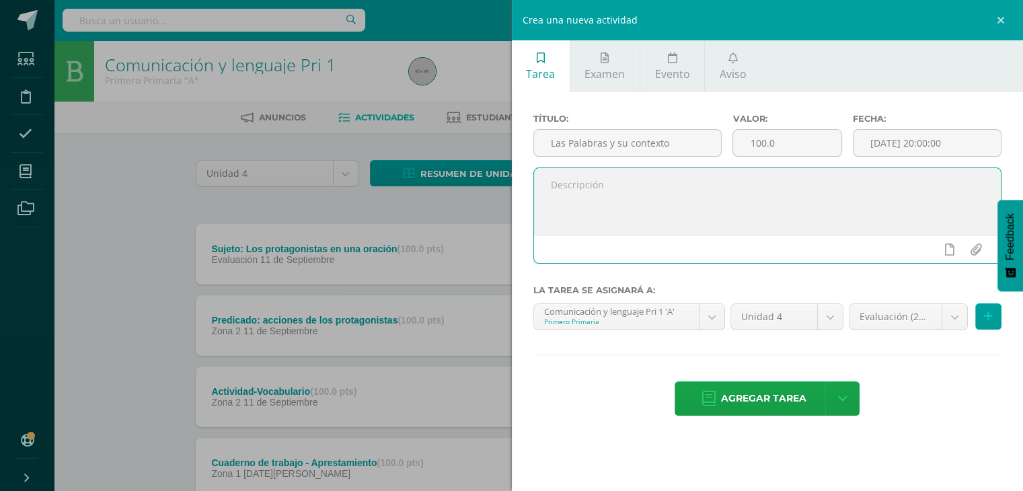
click at [628, 174] on textarea at bounding box center [768, 201] width 468 height 67
type textarea "Trabajar páginas 180-182-184-185"
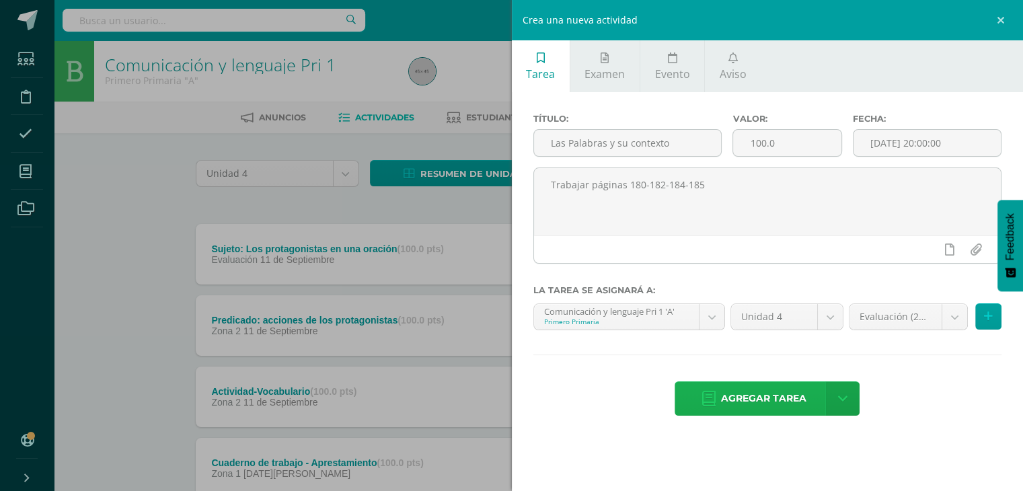
click at [753, 399] on span "Agregar tarea" at bounding box center [763, 398] width 85 height 33
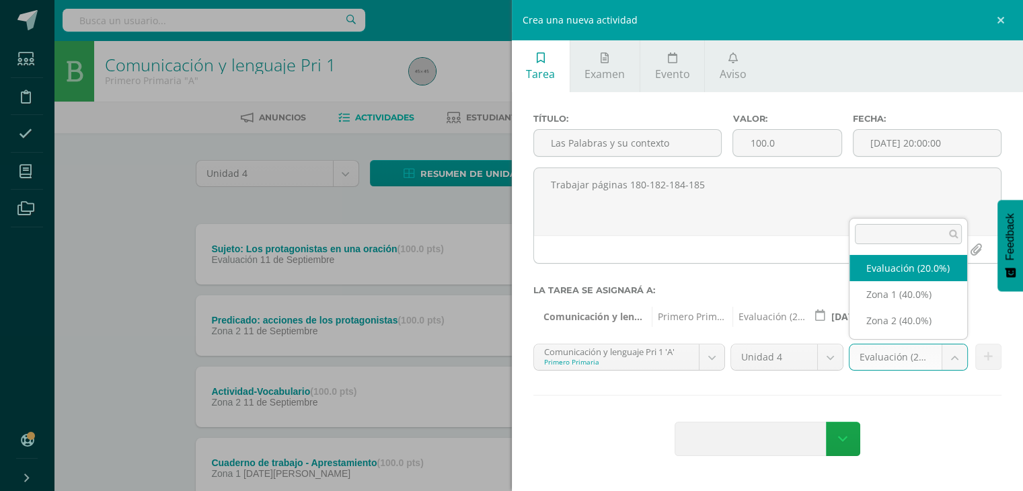
click at [953, 357] on body "Tarea asignada exitosamente Estudiantes Disciplina Asistencia Mis cursos Archiv…" at bounding box center [511, 401] width 1023 height 802
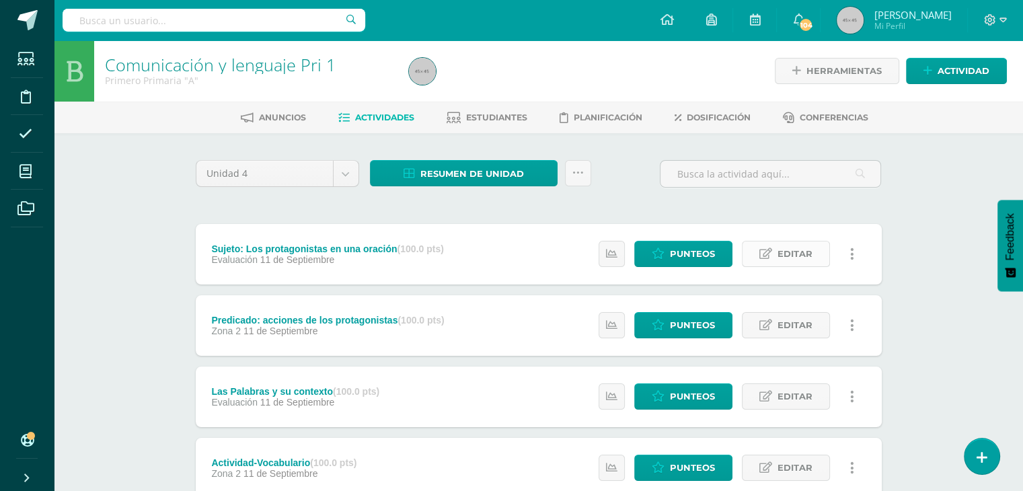
click at [796, 254] on span "Editar" at bounding box center [795, 253] width 35 height 25
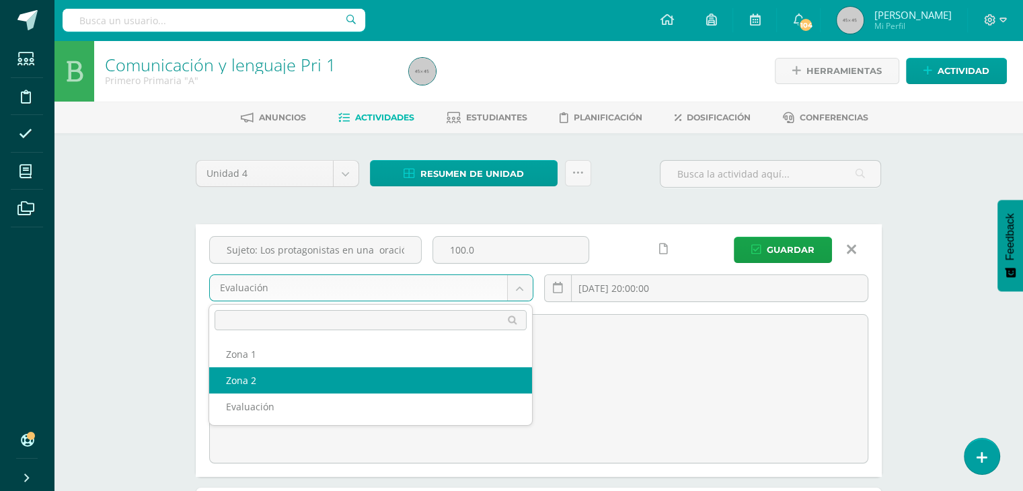
select select "31017"
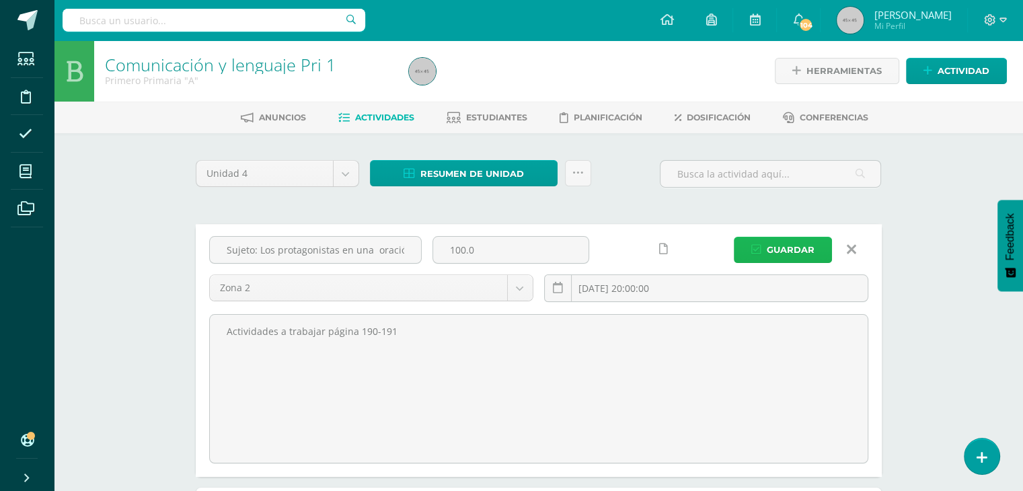
click at [774, 252] on span "Guardar" at bounding box center [791, 249] width 48 height 25
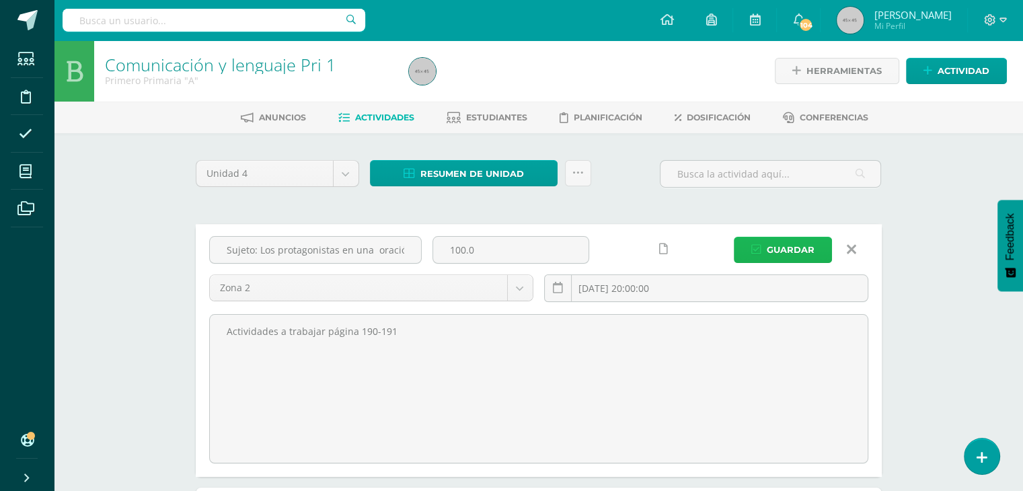
click at [779, 249] on span "Guardar" at bounding box center [791, 249] width 48 height 25
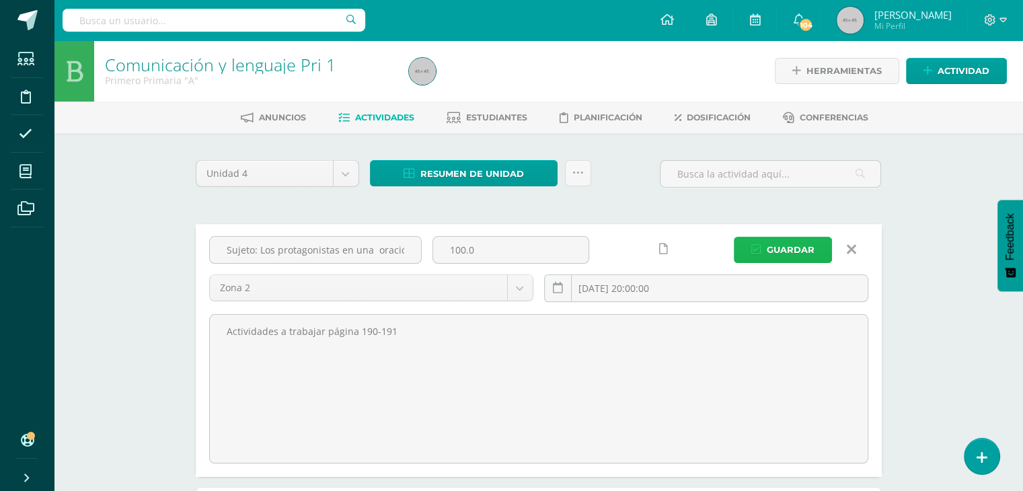
click at [779, 249] on span "Guardar" at bounding box center [791, 249] width 48 height 25
click at [781, 249] on span "Guardar" at bounding box center [791, 249] width 48 height 25
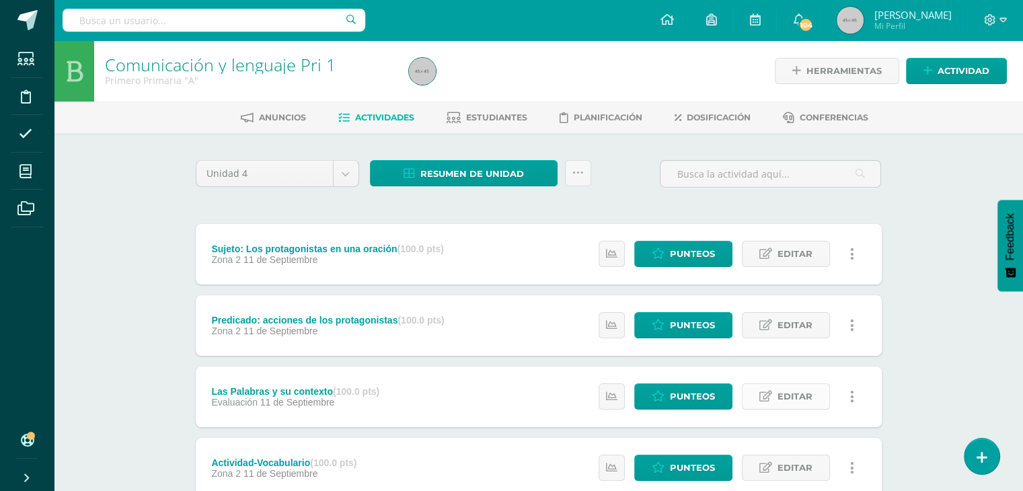
click at [787, 389] on span "Editar" at bounding box center [795, 396] width 35 height 25
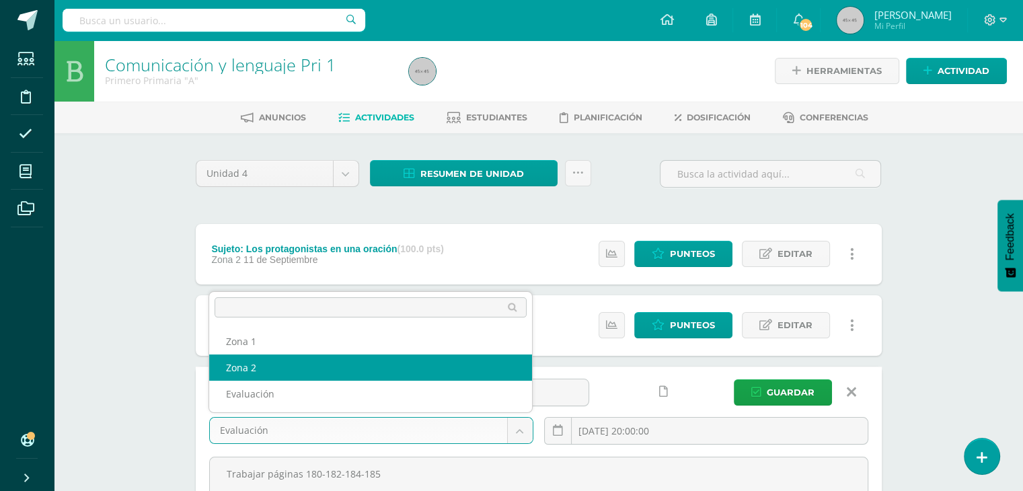
select select "31017"
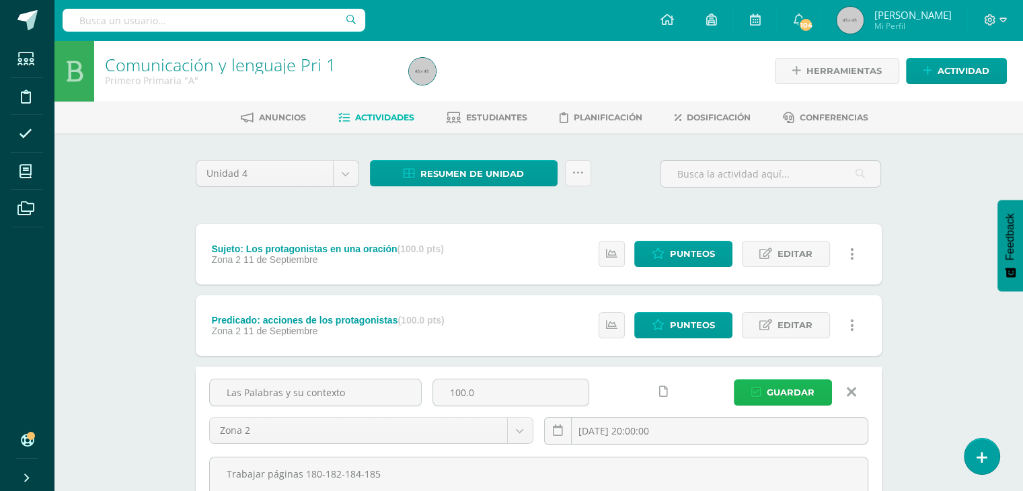
click at [790, 396] on span "Guardar" at bounding box center [791, 392] width 48 height 25
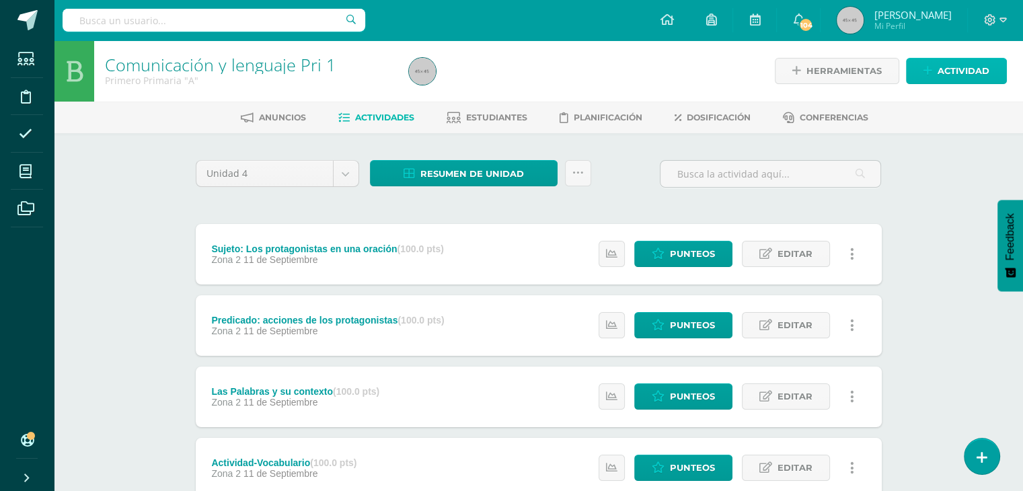
click at [948, 71] on span "Actividad" at bounding box center [964, 71] width 52 height 25
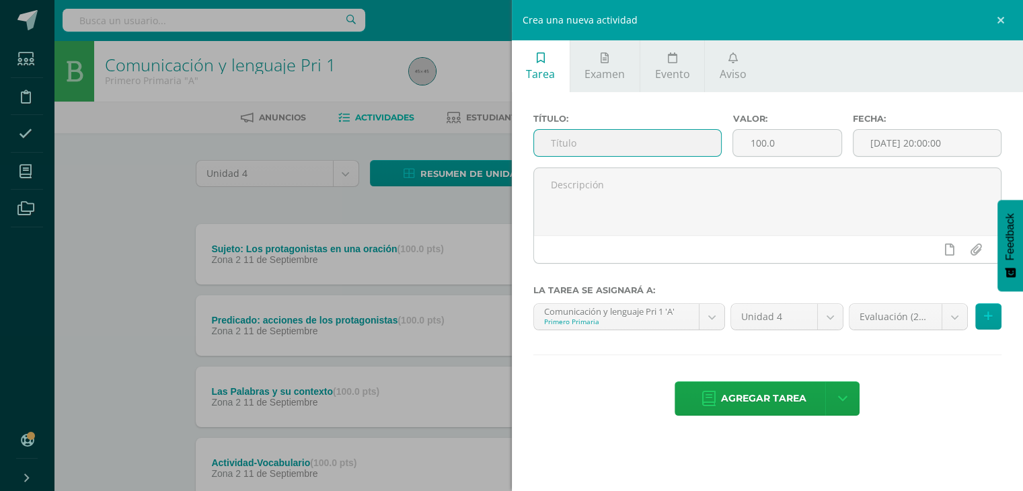
click at [641, 131] on input "text" at bounding box center [628, 143] width 188 height 26
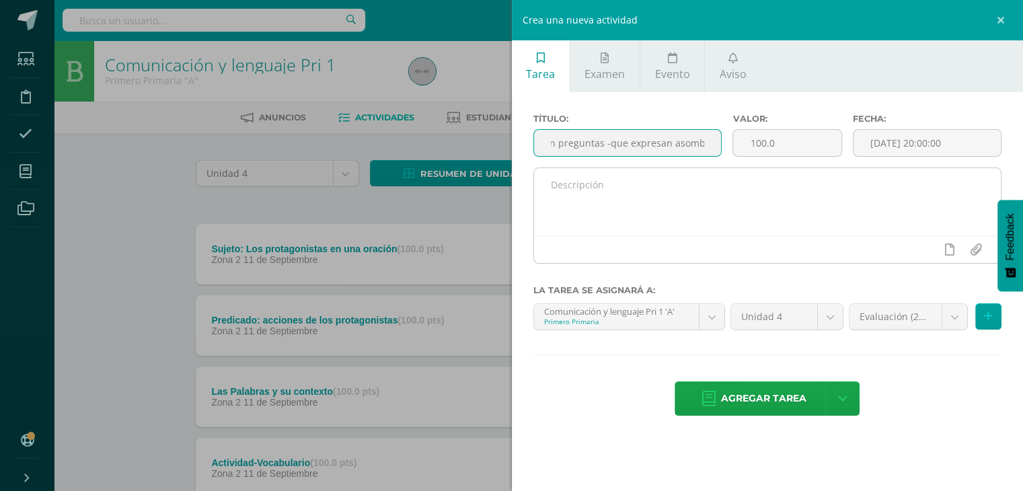
type input "Interpreto oraciones: que expresan preguntas -que expresan asombro"
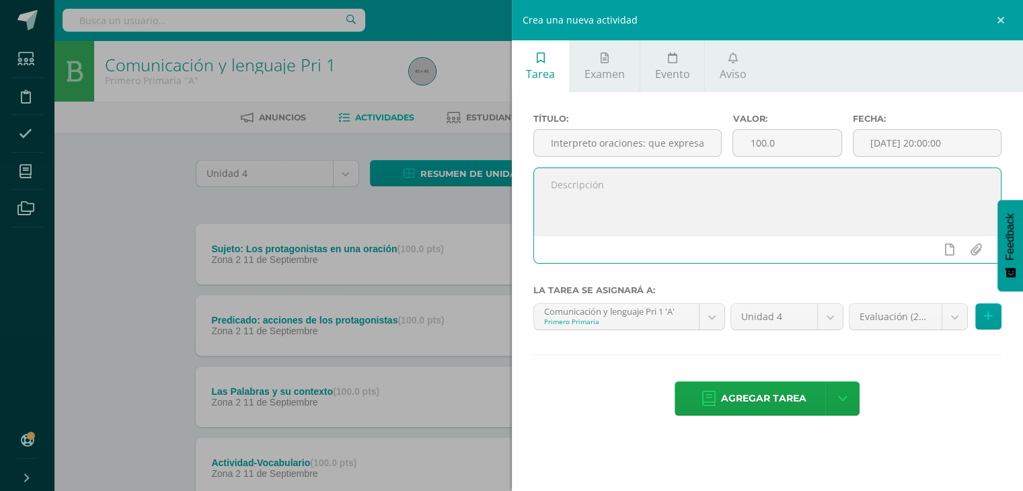
click at [594, 185] on textarea at bounding box center [768, 201] width 468 height 67
type textarea "Trabajar las páginas 174-175-176-177"
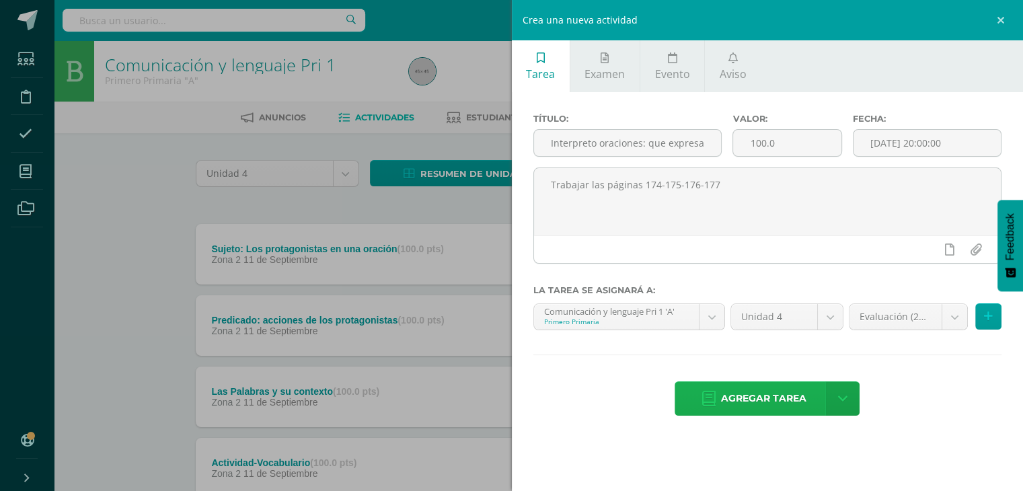
click at [762, 400] on span "Agregar tarea" at bounding box center [763, 398] width 85 height 33
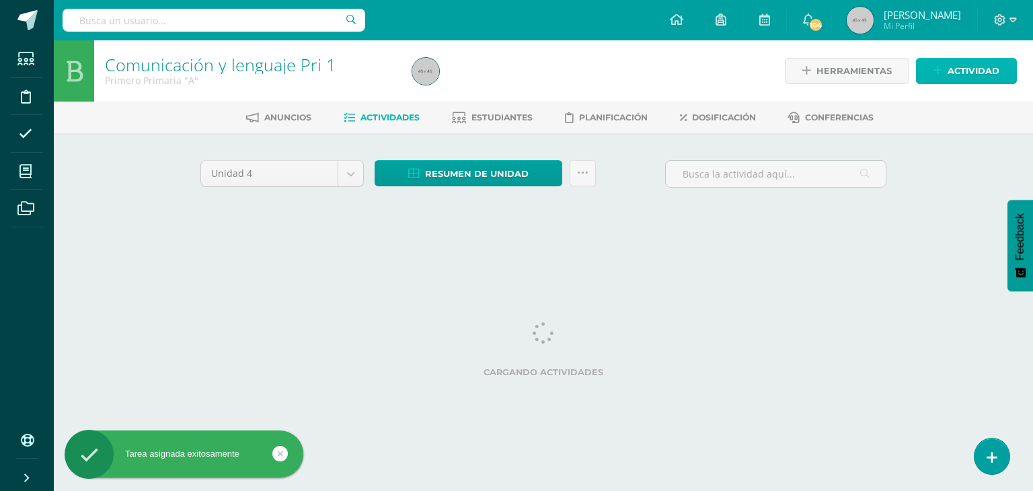
click at [957, 74] on span "Actividad" at bounding box center [974, 71] width 52 height 25
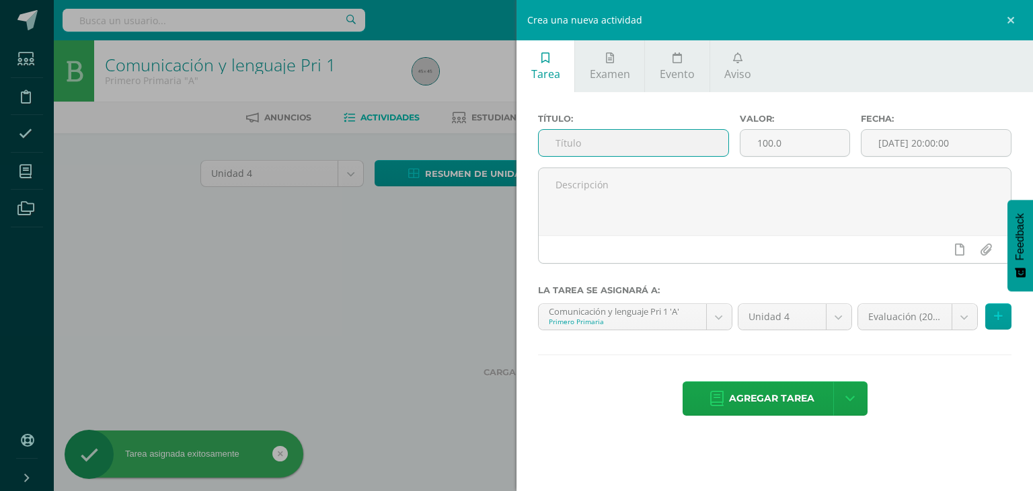
click at [572, 142] on input "text" at bounding box center [634, 143] width 190 height 26
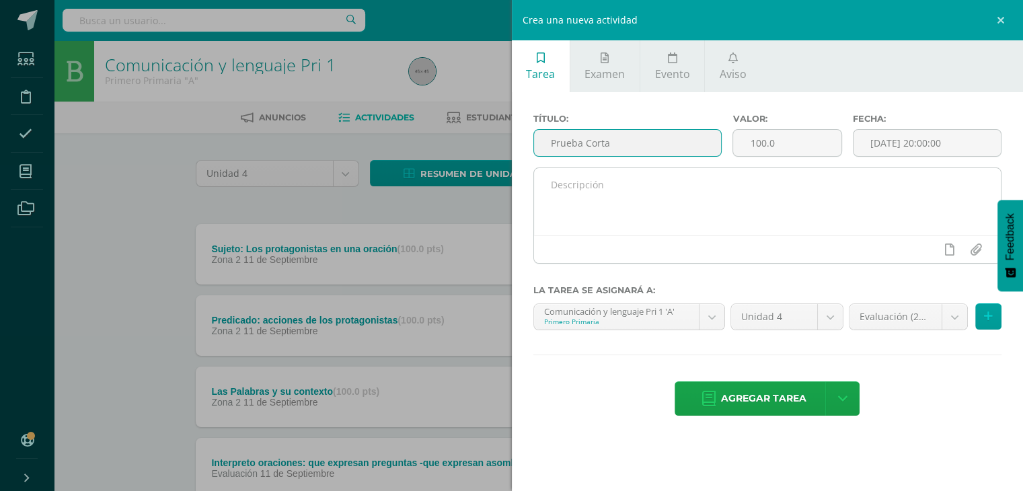
type input "Prueba Corta"
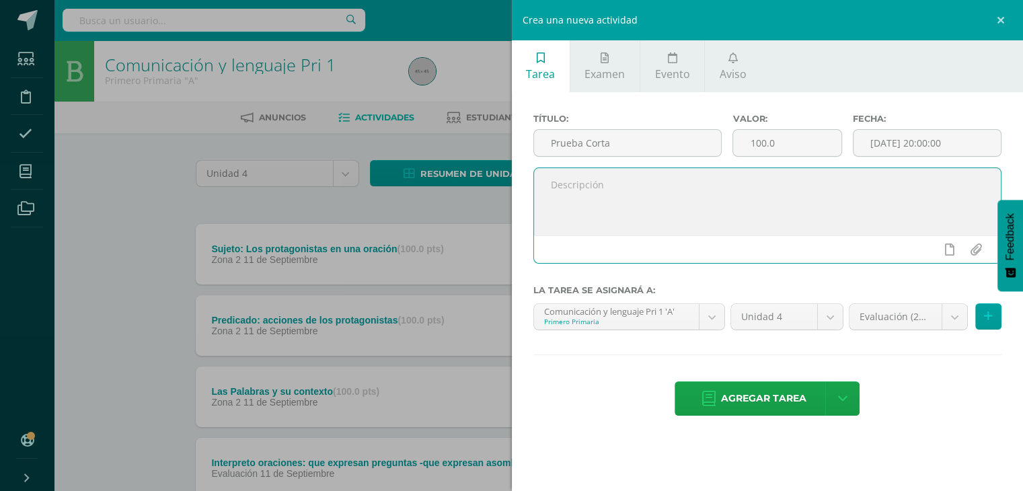
click at [579, 188] on textarea at bounding box center [768, 201] width 468 height 67
type textarea "Trabajar las páginas 201-201"
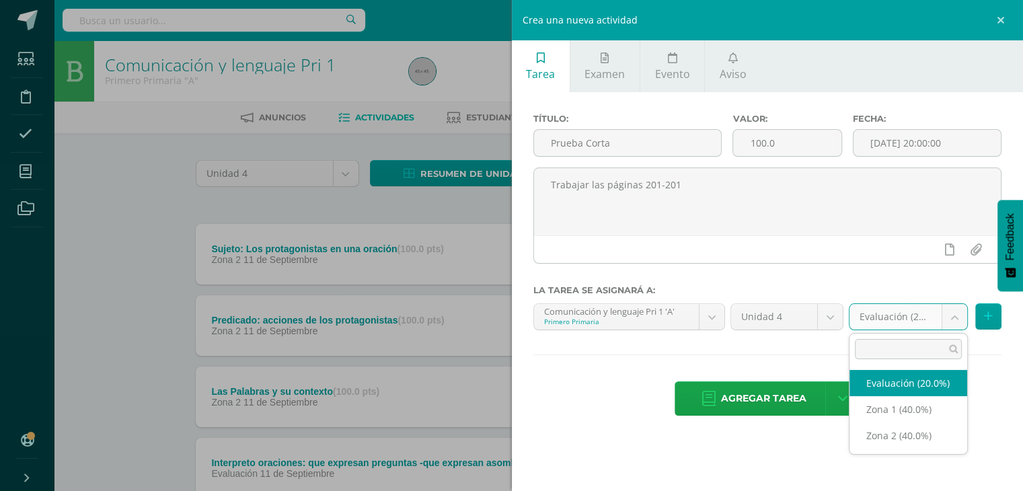
click at [956, 318] on body "Tarea asignada exitosamente Estudiantes Disciplina Asistencia Mis cursos Archiv…" at bounding box center [511, 472] width 1023 height 944
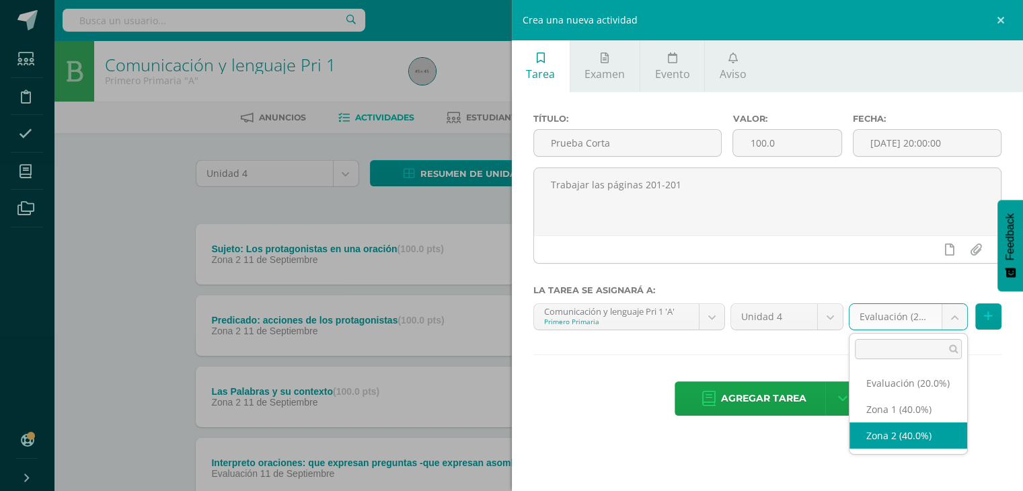
select select "31017"
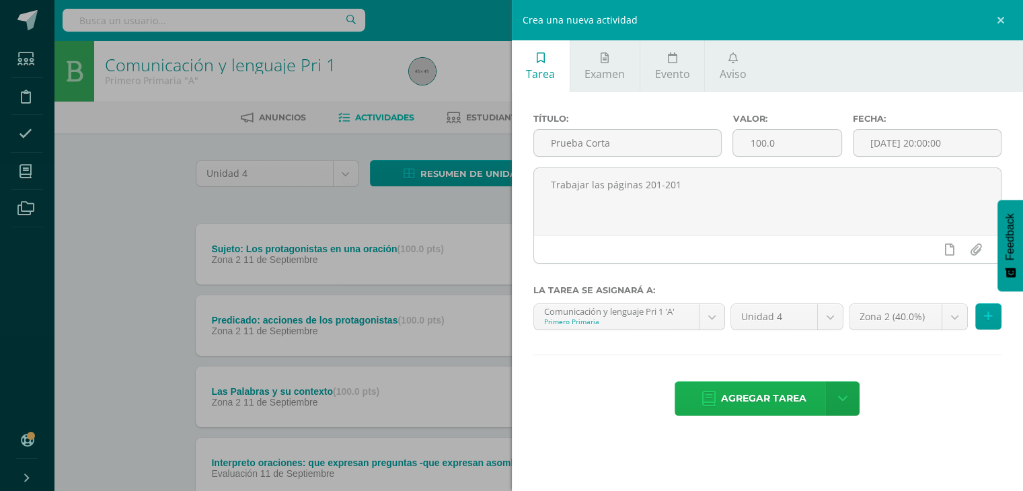
click at [759, 398] on span "Agregar tarea" at bounding box center [763, 398] width 85 height 33
